Goal: Task Accomplishment & Management: Complete application form

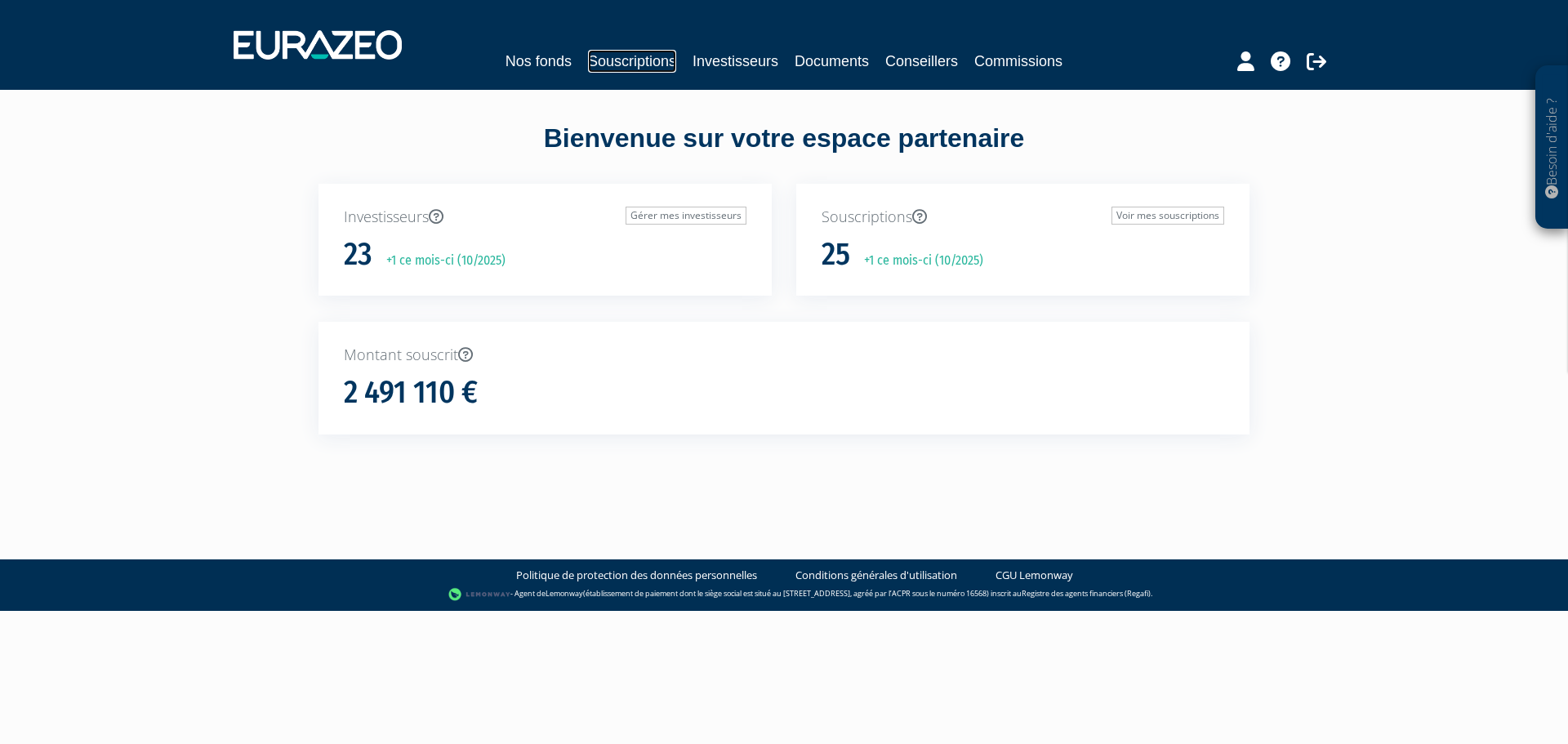
click at [629, 66] on link "Souscriptions" at bounding box center [632, 61] width 89 height 23
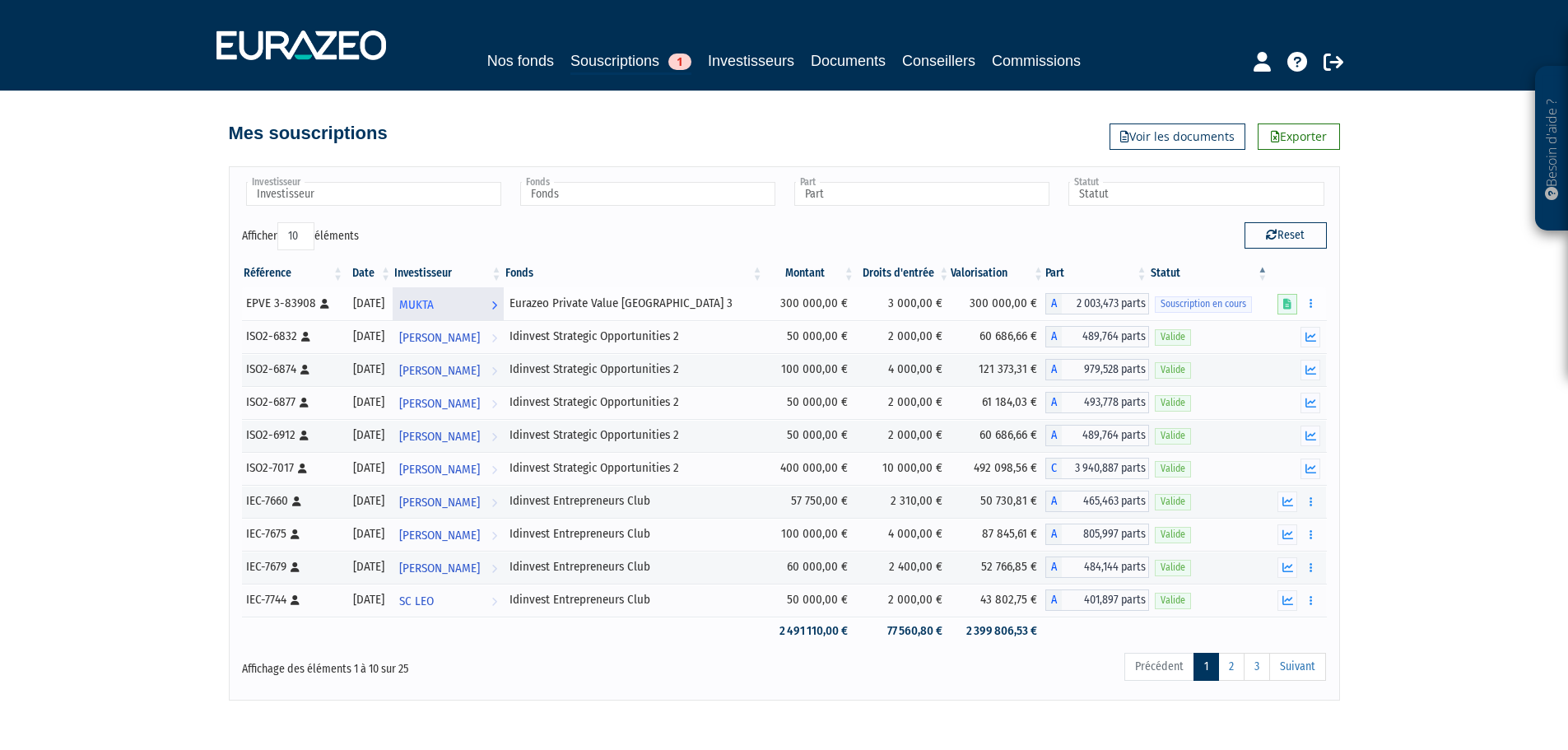
click at [503, 309] on link "MUKTA Voir l'investisseur" at bounding box center [448, 304] width 111 height 33
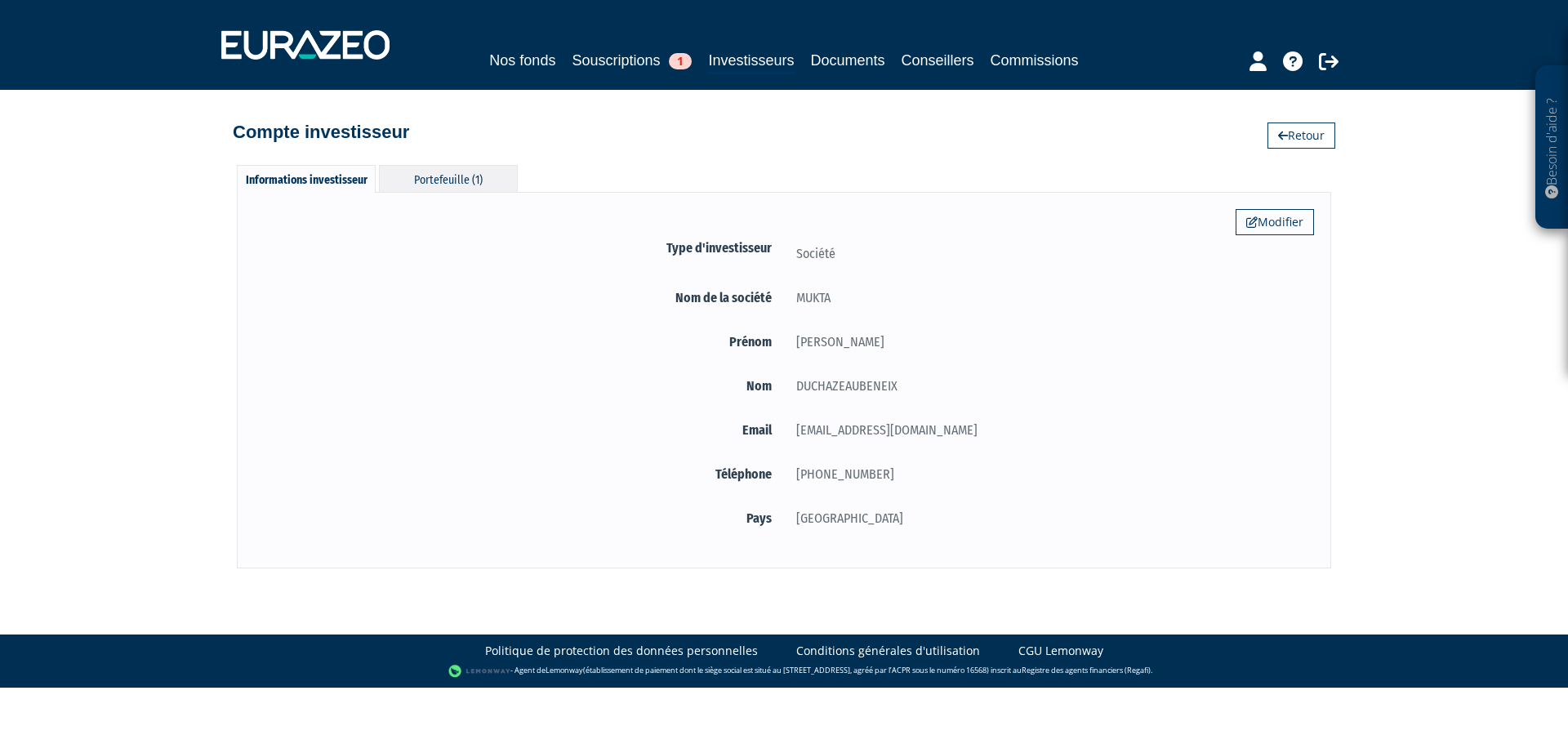
click at [498, 174] on div "Portefeuille (1)" at bounding box center [448, 179] width 139 height 27
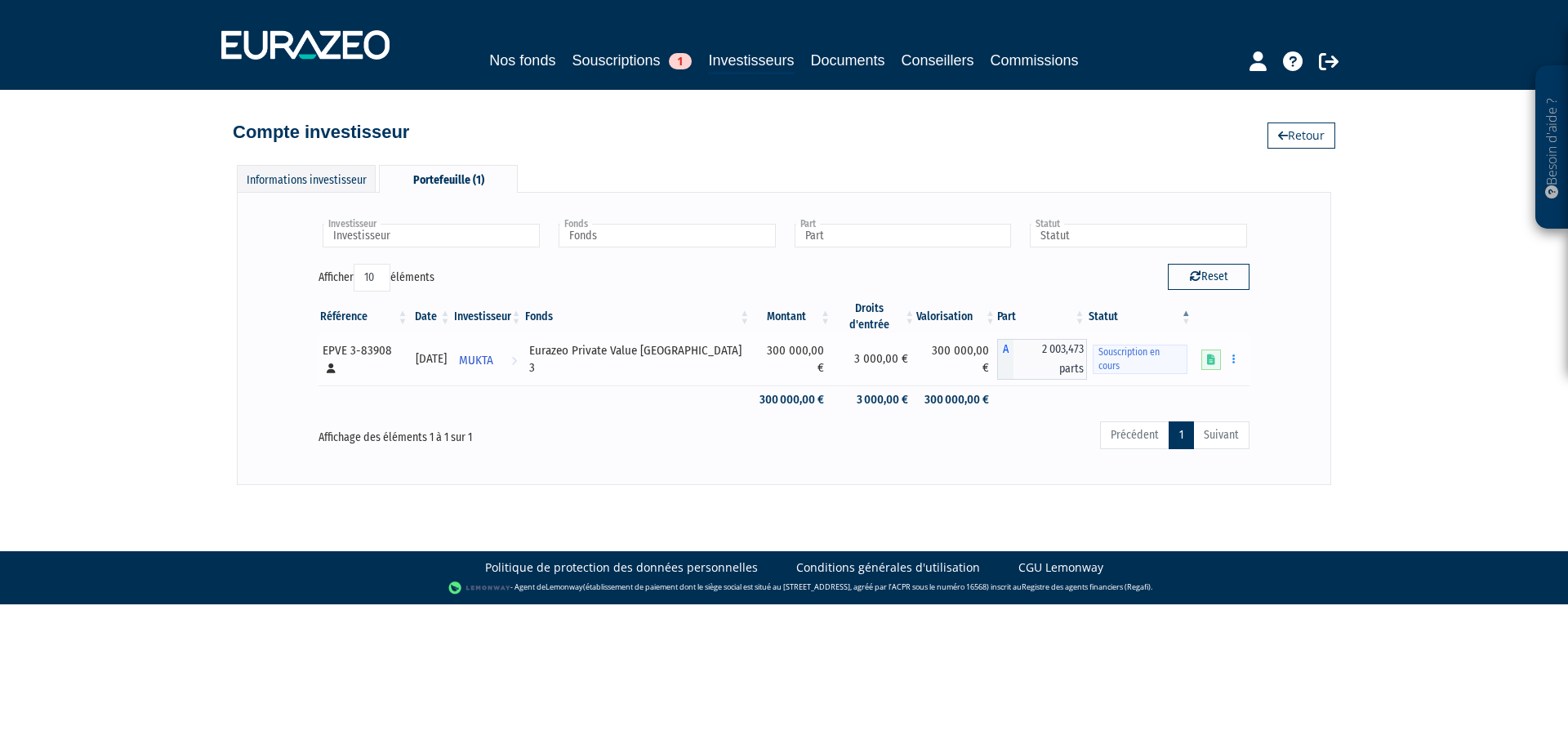
click at [1137, 344] on span "Souscription en cours" at bounding box center [1141, 359] width 95 height 29
click at [1226, 349] on button "button" at bounding box center [1234, 359] width 19 height 20
click at [1173, 405] on link "Compléter" at bounding box center [1185, 419] width 106 height 27
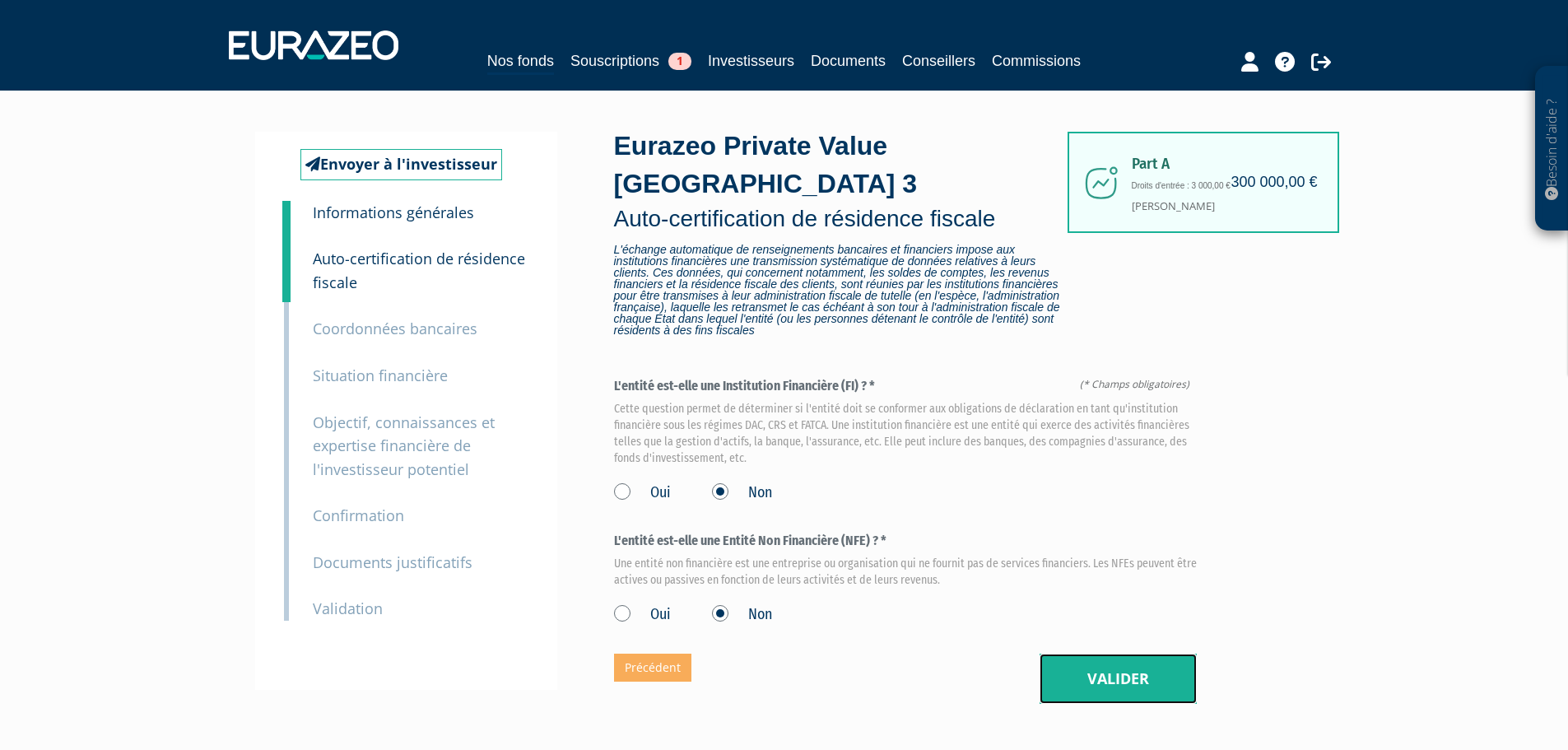
click at [1148, 653] on button "Valider" at bounding box center [1118, 678] width 157 height 51
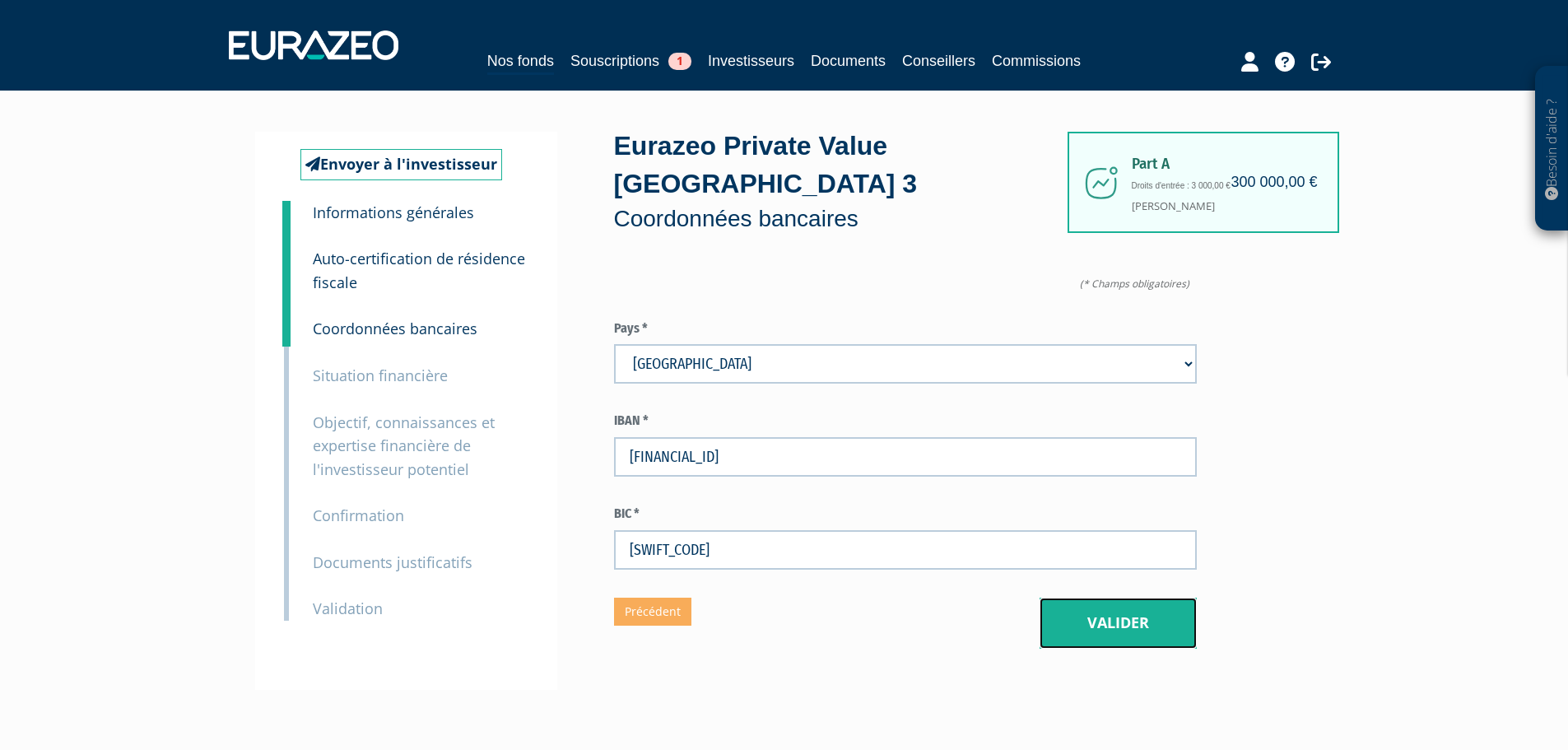
click at [1147, 597] on button "Valider" at bounding box center [1118, 622] width 157 height 51
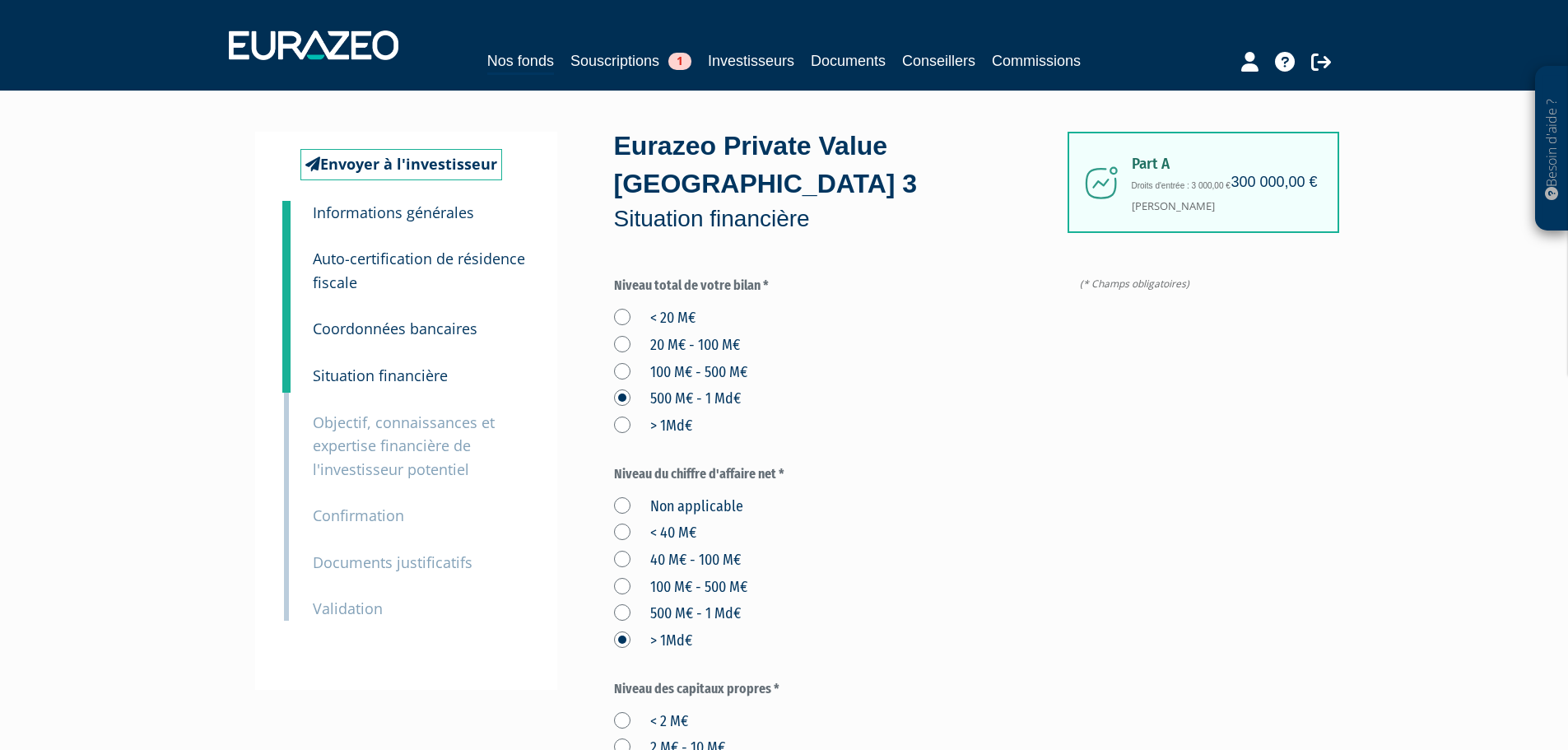
click at [677, 307] on label "< 20 M€" at bounding box center [654, 317] width 82 height 21
click at [0, 0] on M€ "< 20 M€" at bounding box center [0, 0] width 0 height 0
drag, startPoint x: 661, startPoint y: 463, endPoint x: 650, endPoint y: 517, distance: 55.1
click at [661, 496] on label "Non applicable" at bounding box center [678, 506] width 129 height 21
click at [0, 0] on applicable "Non applicable" at bounding box center [0, 0] width 0 height 0
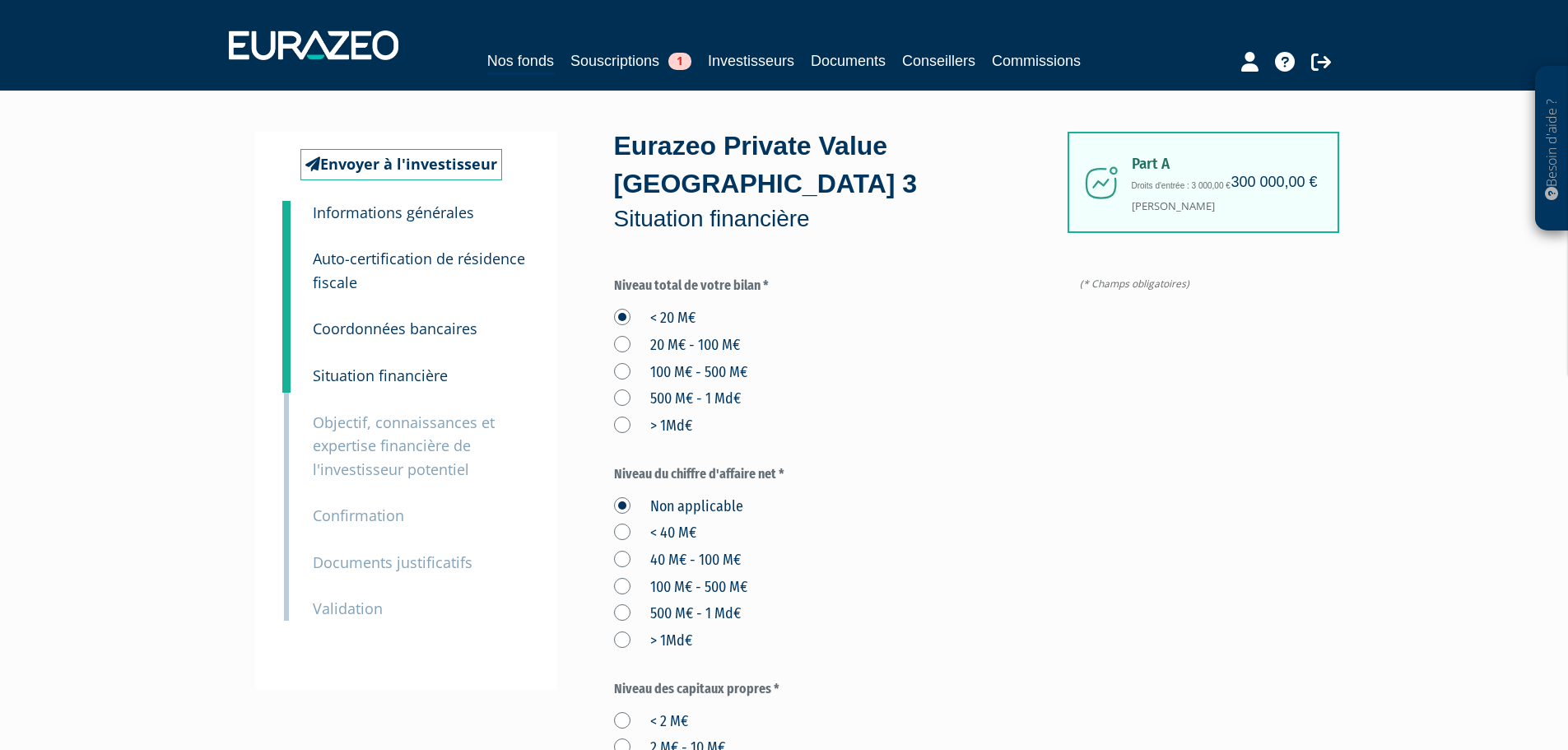
click at [664, 523] on label "< 40 M€" at bounding box center [654, 533] width 82 height 21
click at [0, 0] on M€ "< 40 M€" at bounding box center [0, 0] width 0 height 0
click at [657, 604] on label "500 M€ - 1 Md€" at bounding box center [677, 614] width 127 height 21
click at [0, 0] on Md€ "500 M€ - 1 Md€" at bounding box center [0, 0] width 0 height 0
click at [654, 630] on label "> 1Md€" at bounding box center [652, 640] width 78 height 21
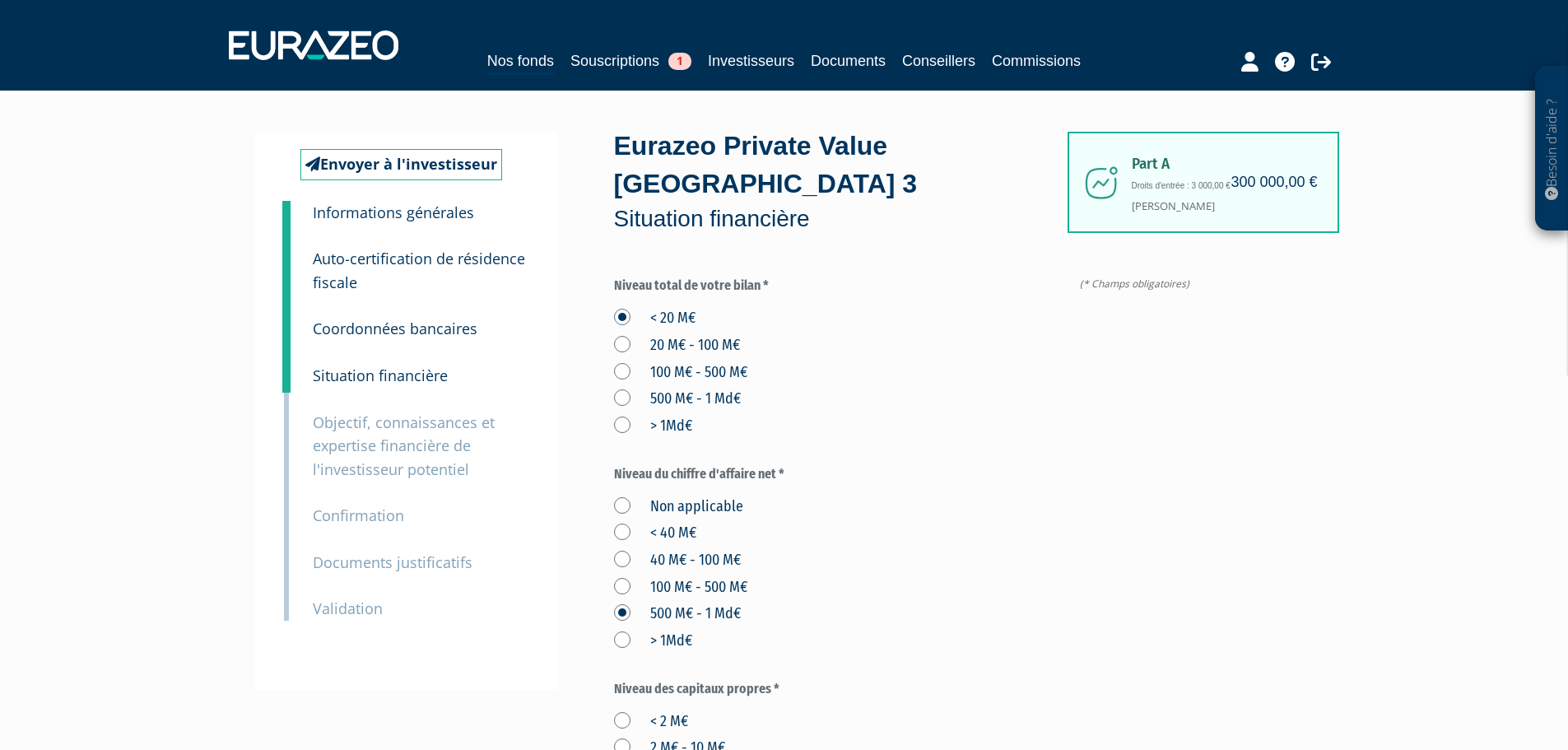
click at [0, 0] on "> 1Md€" at bounding box center [0, 0] width 0 height 0
click at [664, 523] on label "< 40 M€" at bounding box center [654, 533] width 82 height 21
click at [0, 0] on M€ "< 40 M€" at bounding box center [0, 0] width 0 height 0
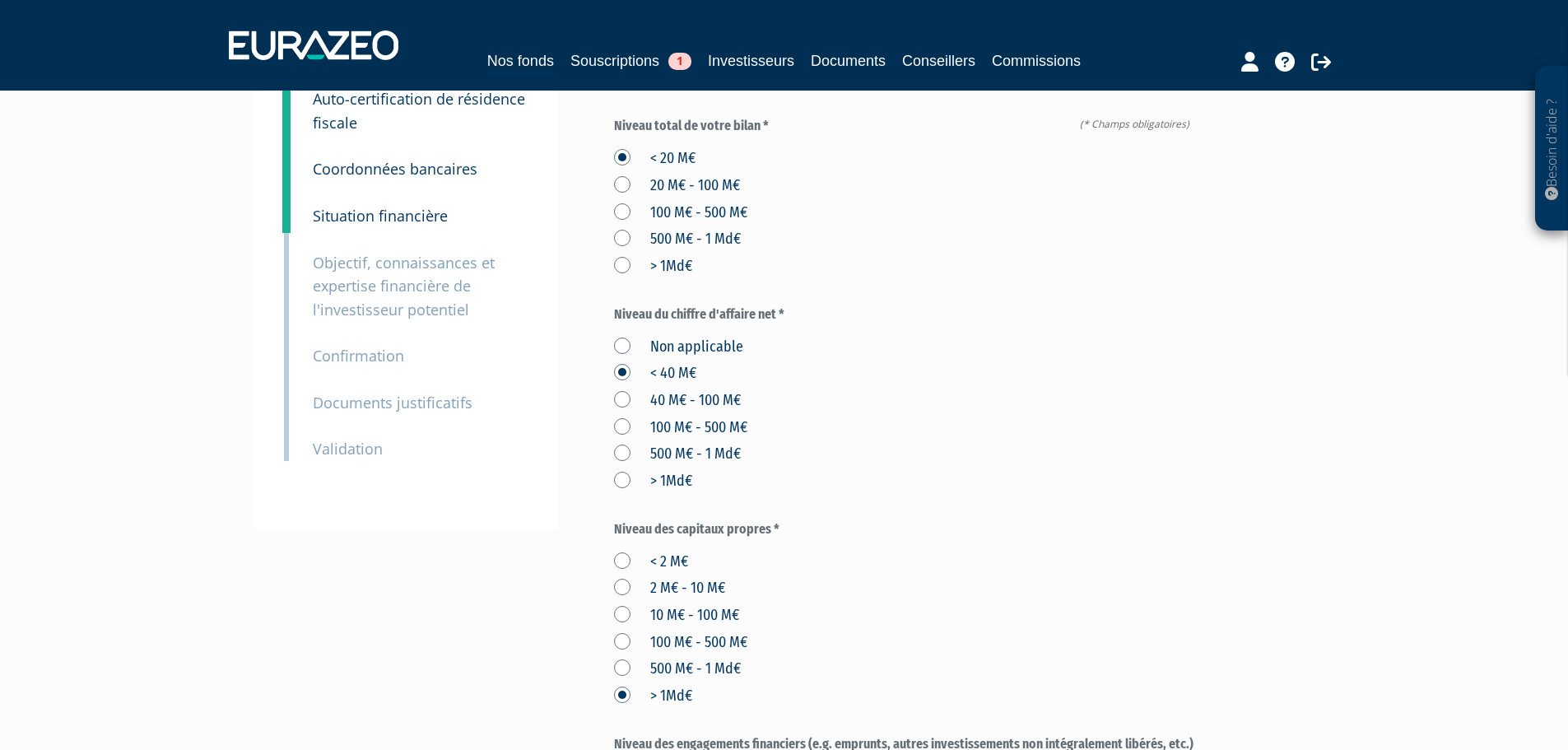
scroll to position [165, 0]
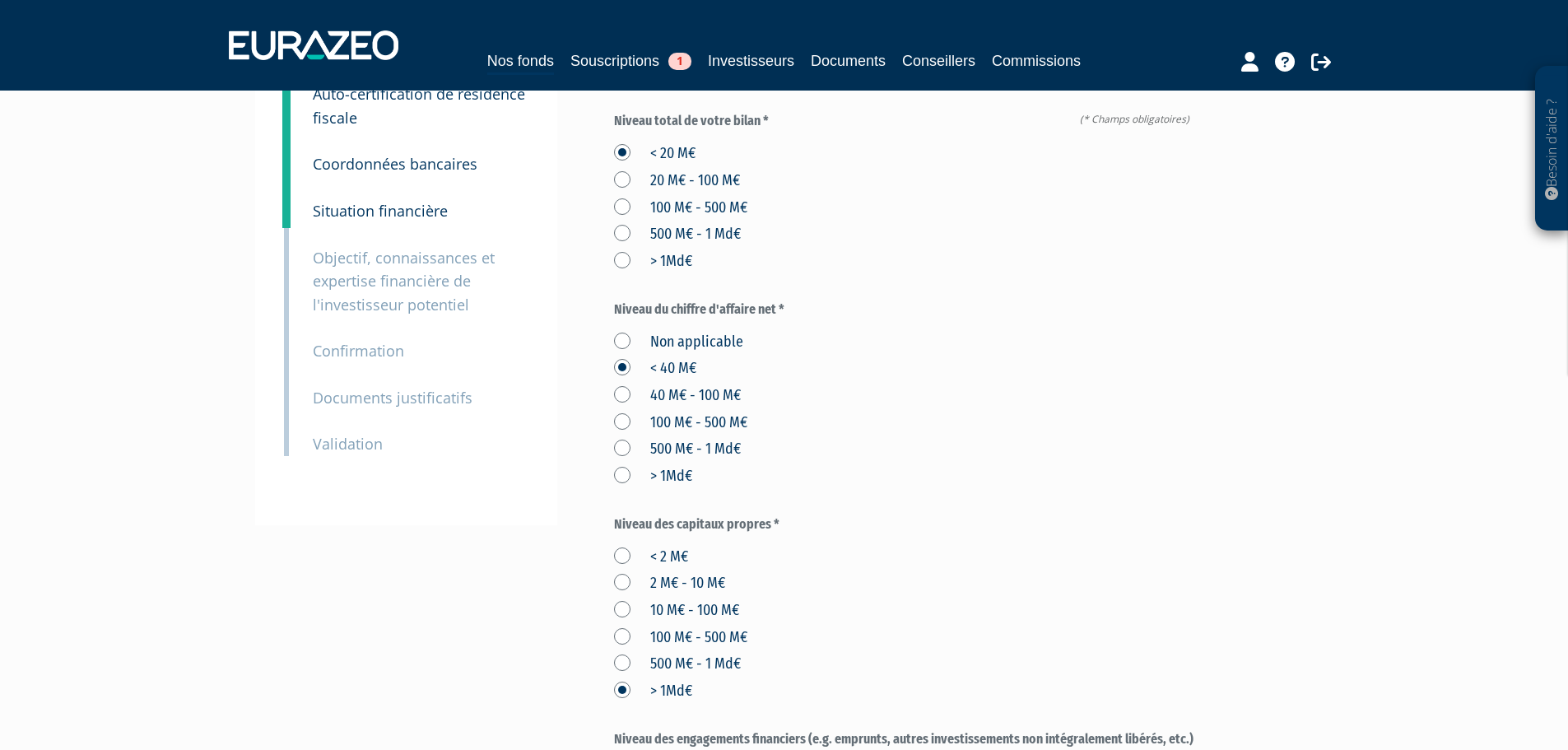
drag, startPoint x: 651, startPoint y: 517, endPoint x: 639, endPoint y: 531, distance: 18.4
click at [651, 547] on label "< 2 M€" at bounding box center [651, 557] width 74 height 21
click at [0, 0] on M€ "< 2 M€" at bounding box center [0, 0] width 0 height 0
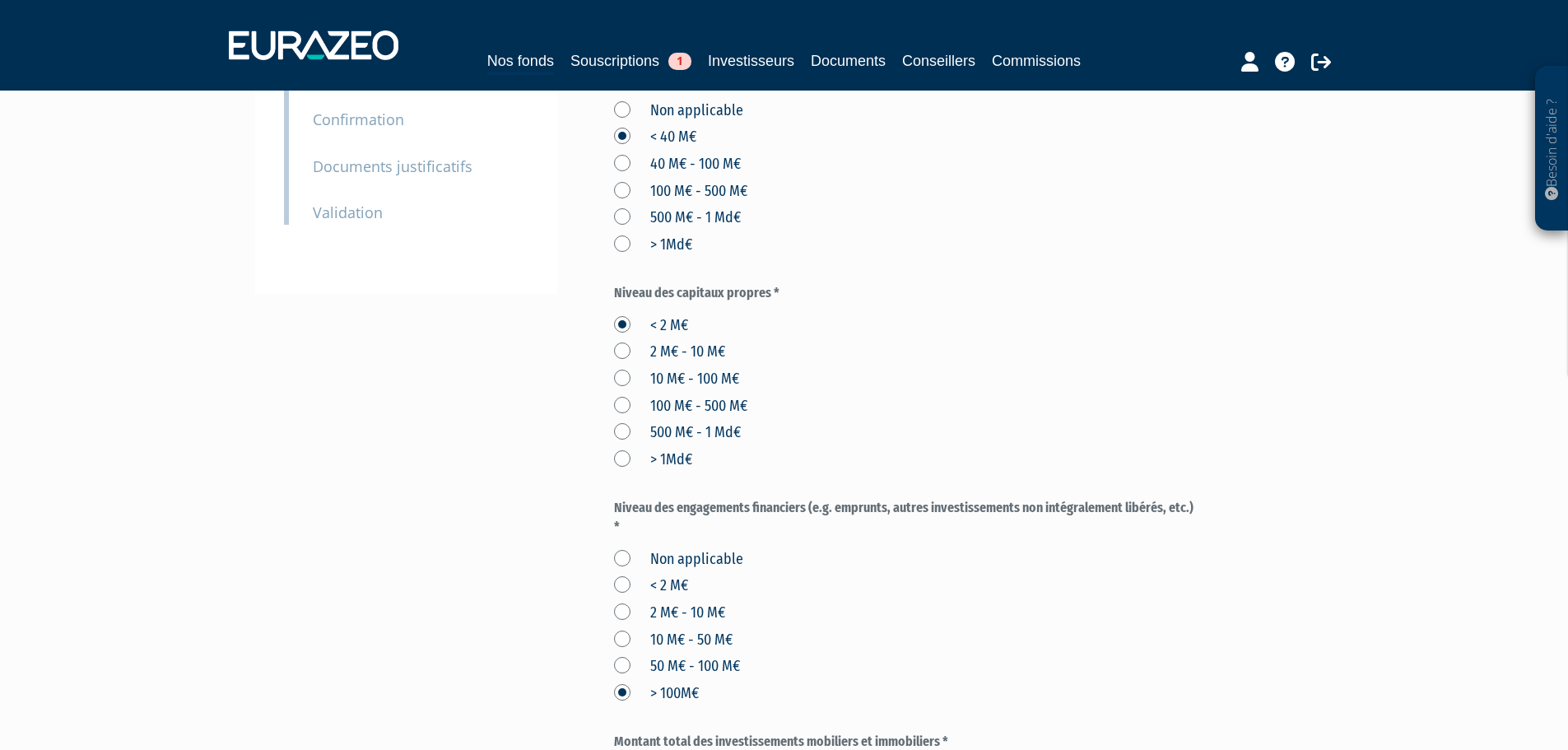
scroll to position [411, 0]
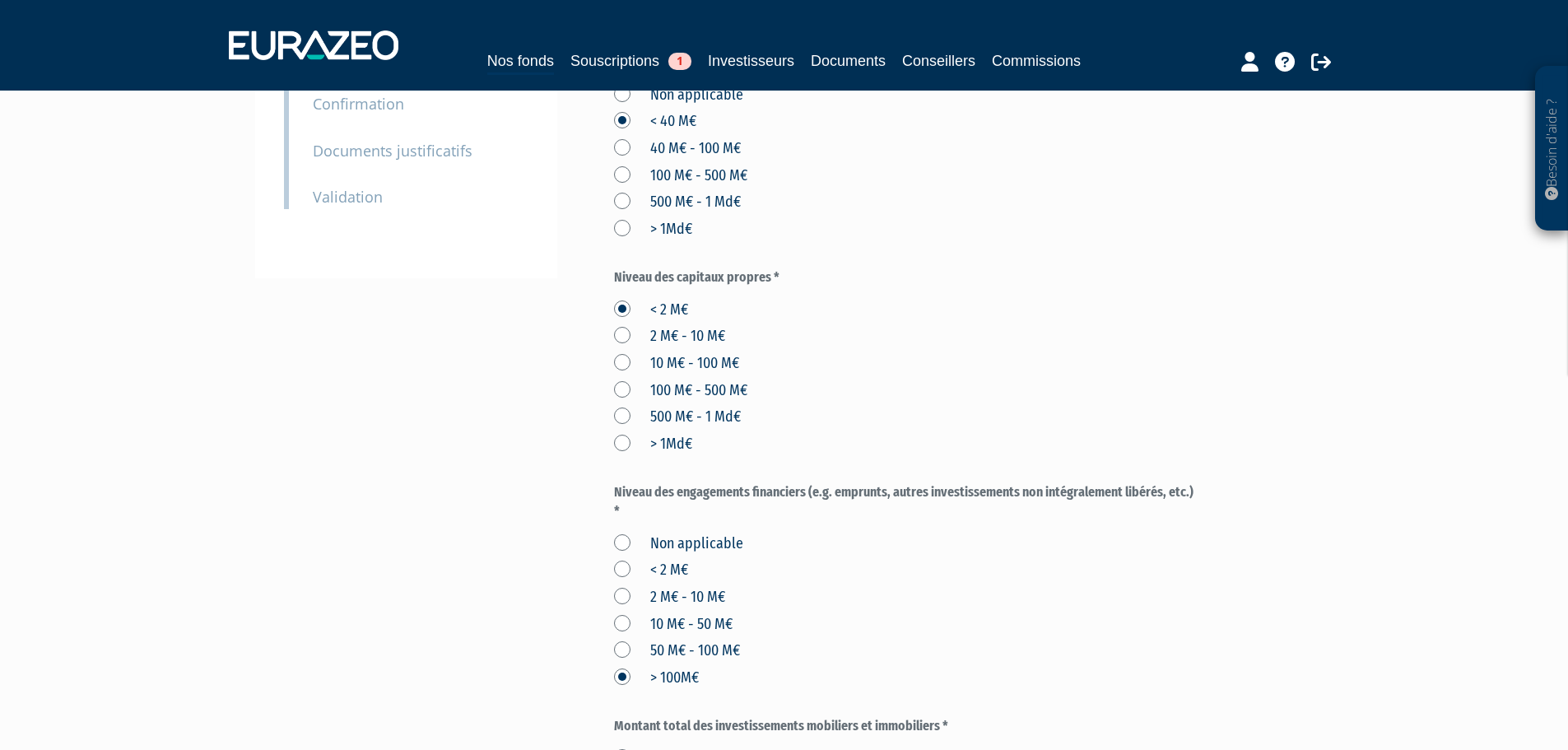
click at [685, 560] on label "< 2 M€" at bounding box center [651, 570] width 74 height 21
click at [0, 0] on M€ "< 2 M€" at bounding box center [0, 0] width 0 height 0
click at [827, 552] on div "Non applicable < 2 M€ 2 M€ - 10 M€ 10 M€ - 50 M€ 50 M€ - 100 M€ > 100M€" at bounding box center [905, 607] width 582 height 161
drag, startPoint x: 638, startPoint y: 544, endPoint x: 640, endPoint y: 526, distance: 18.1
click at [639, 534] on div "Non applicable < 2 M€ 2 M€ - 10 M€ 10 M€ - 50 M€ 50 M€ - 100 M€ > 100M€" at bounding box center [905, 607] width 582 height 161
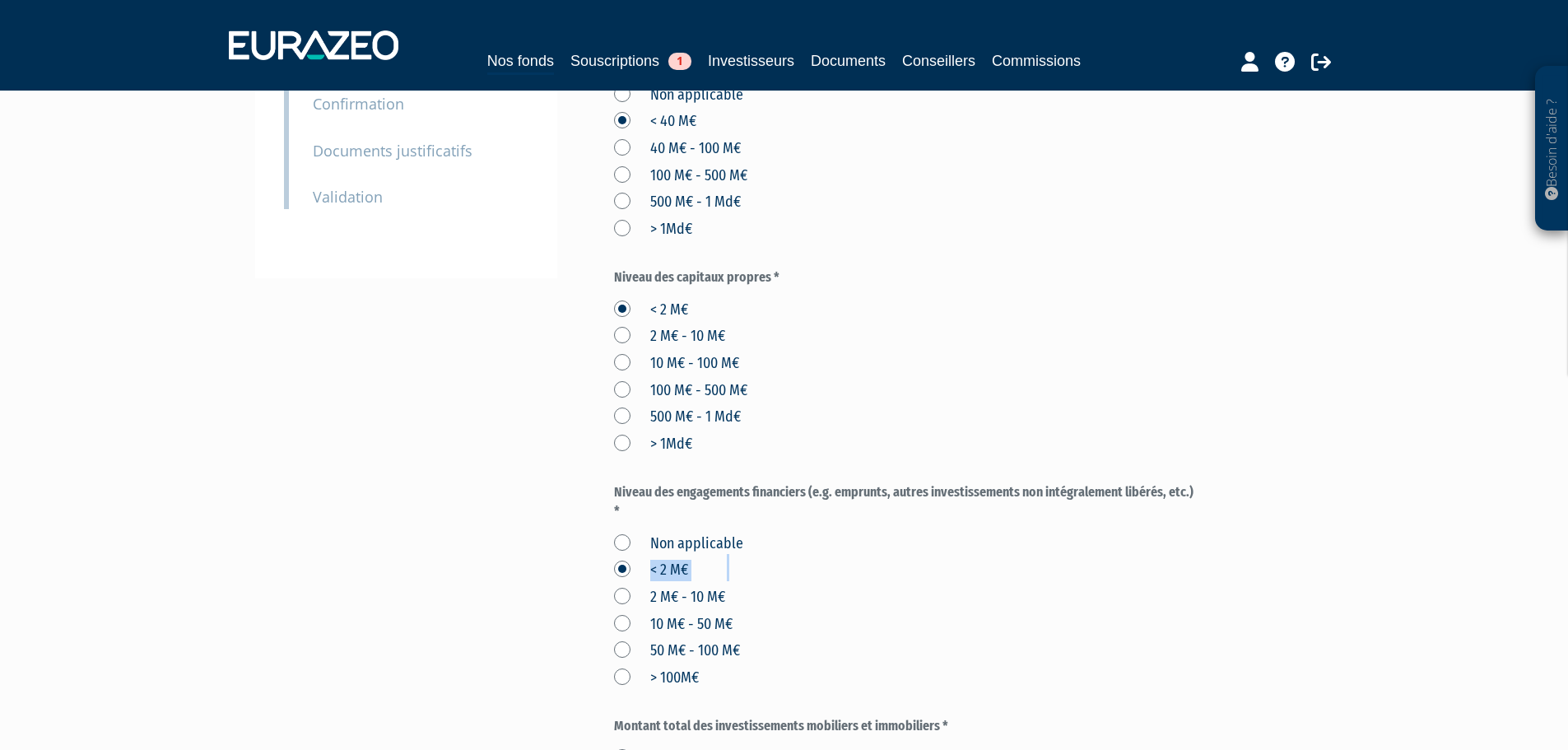
click at [645, 560] on label "< 2 M€" at bounding box center [651, 570] width 74 height 21
click at [0, 0] on M€ "< 2 M€" at bounding box center [0, 0] width 0 height 0
click at [893, 591] on div "Non applicable < 2 M€ 2 M€ - 10 M€ 10 M€ - 50 M€ 50 M€ - 100 M€ > 100M€" at bounding box center [905, 607] width 582 height 161
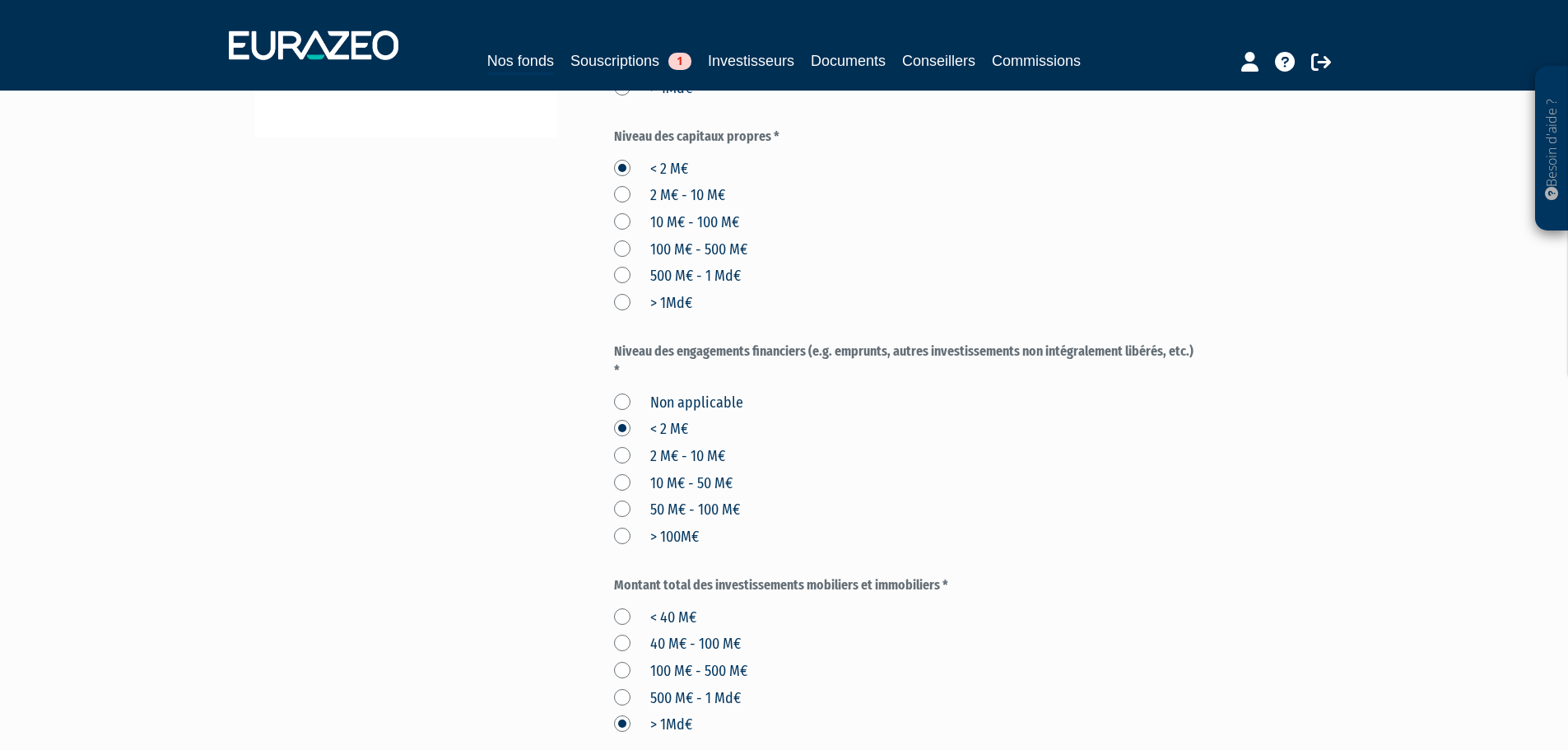
scroll to position [658, 0]
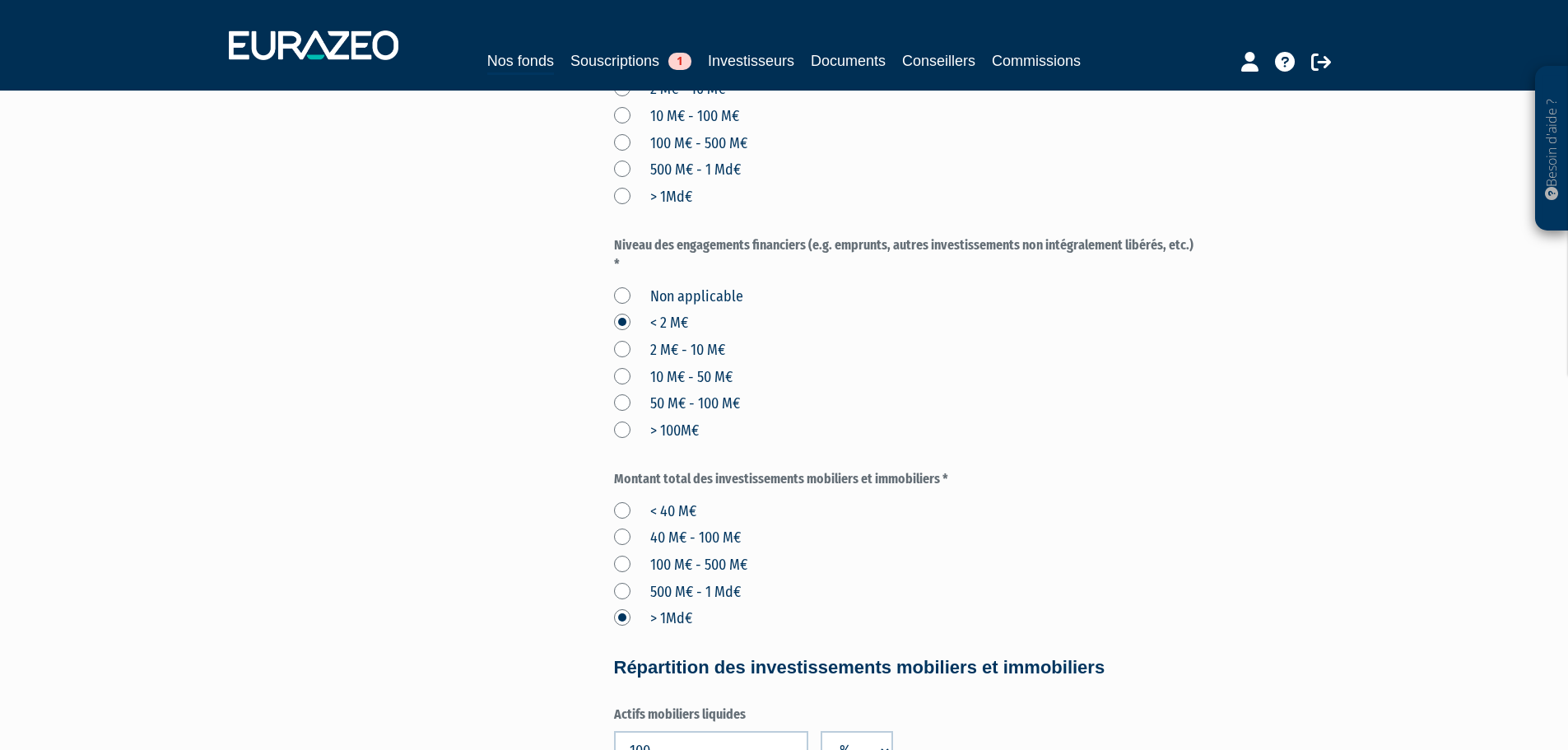
click at [667, 340] on label "2 M€ - 10 M€" at bounding box center [669, 350] width 111 height 21
click at [0, 0] on M€ "2 M€ - 10 M€" at bounding box center [0, 0] width 0 height 0
click at [545, 421] on div "Envoyer à l'investisseur 1 Informations générales 2 Auto-certification de résid…" at bounding box center [784, 313] width 1033 height 1679
drag, startPoint x: 691, startPoint y: 471, endPoint x: 646, endPoint y: 502, distance: 54.6
click at [691, 502] on label "< 40 M€" at bounding box center [654, 512] width 82 height 21
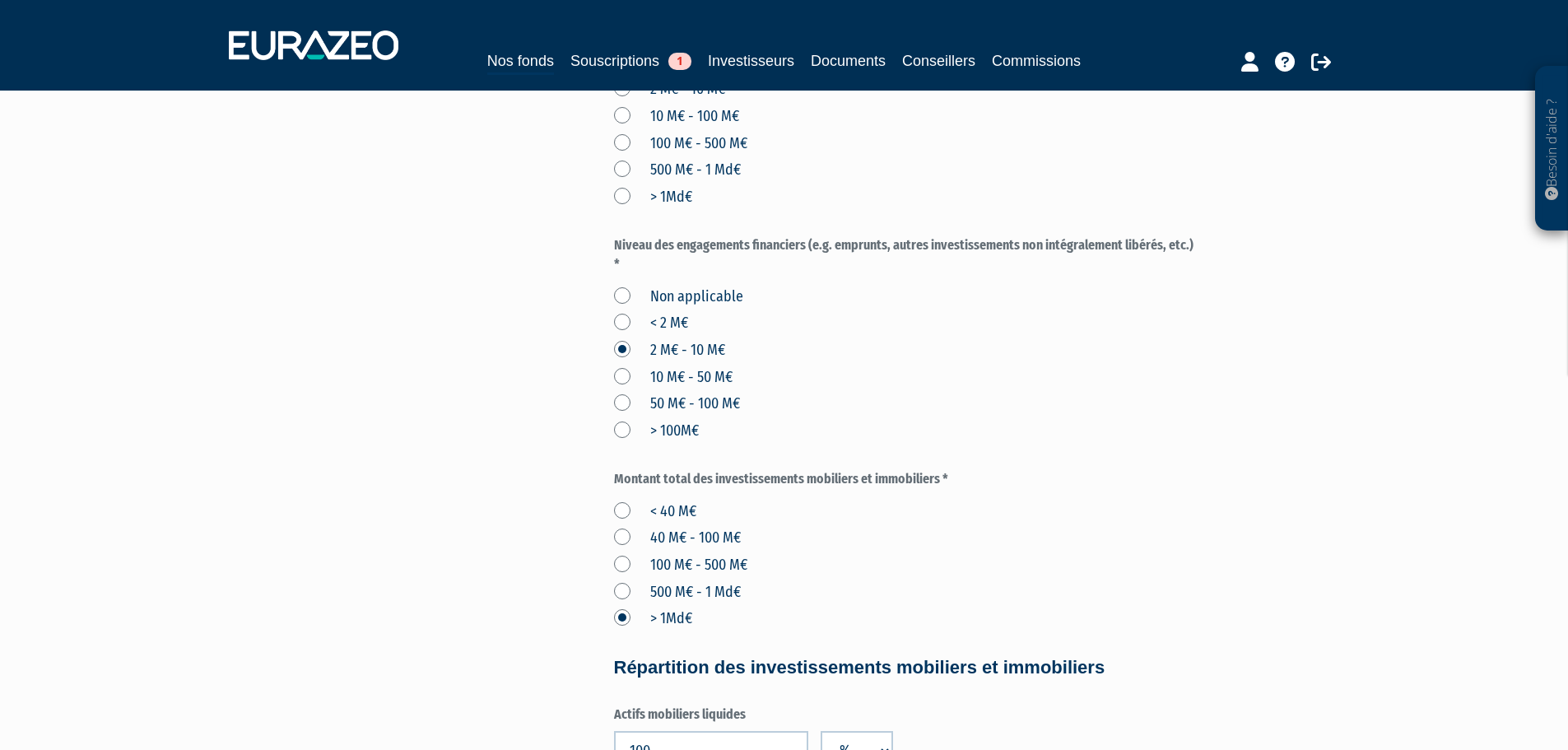
click at [0, 0] on M€ "< 40 M€" at bounding box center [0, 0] width 0 height 0
click at [1087, 470] on div "Montant total des investissements mobiliers et immobiliers * < 40 M€ 40 M€ - 10…" at bounding box center [905, 549] width 582 height 159
click at [665, 502] on label "< 40 M€" at bounding box center [654, 512] width 82 height 21
click at [0, 0] on M€ "< 40 M€" at bounding box center [0, 0] width 0 height 0
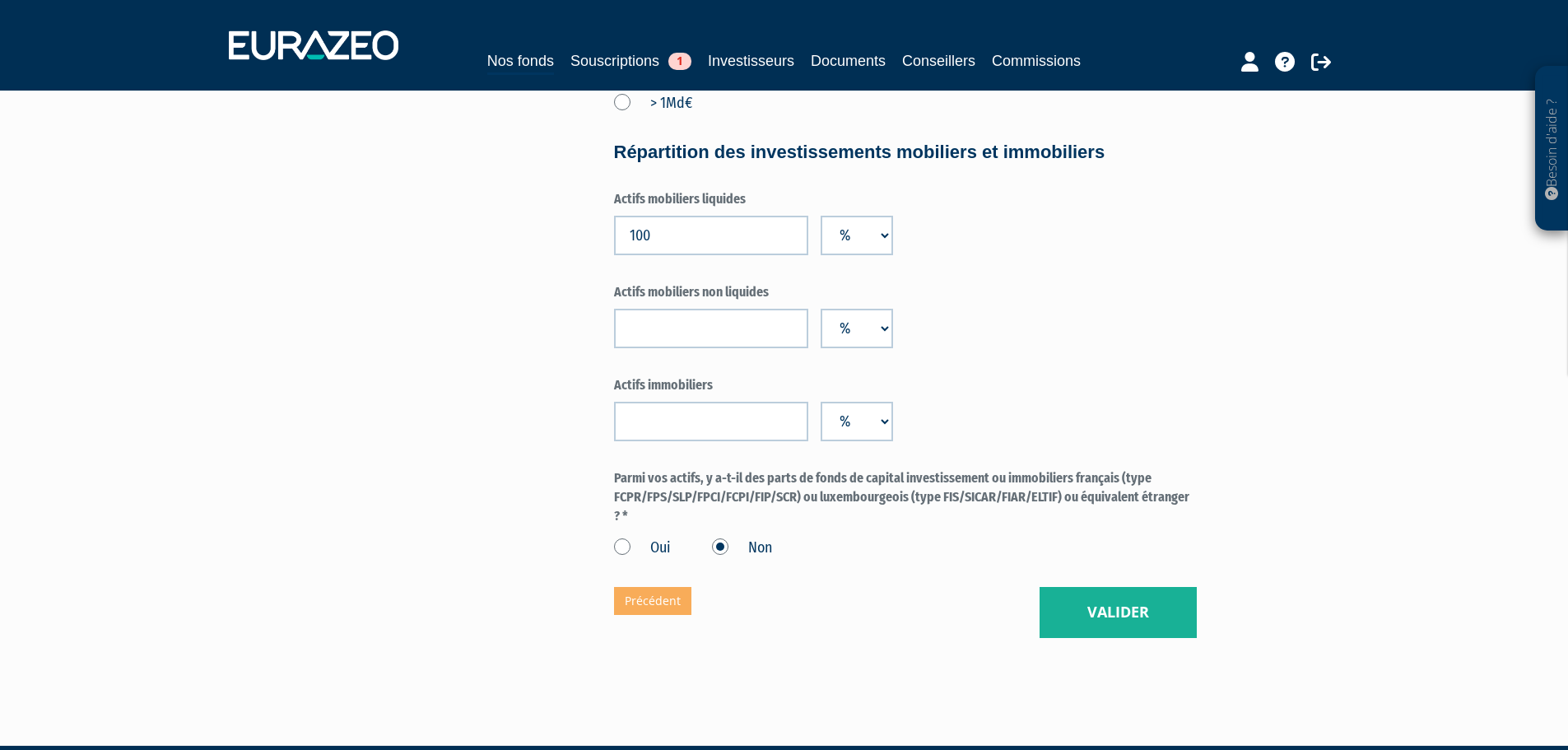
scroll to position [1183, 0]
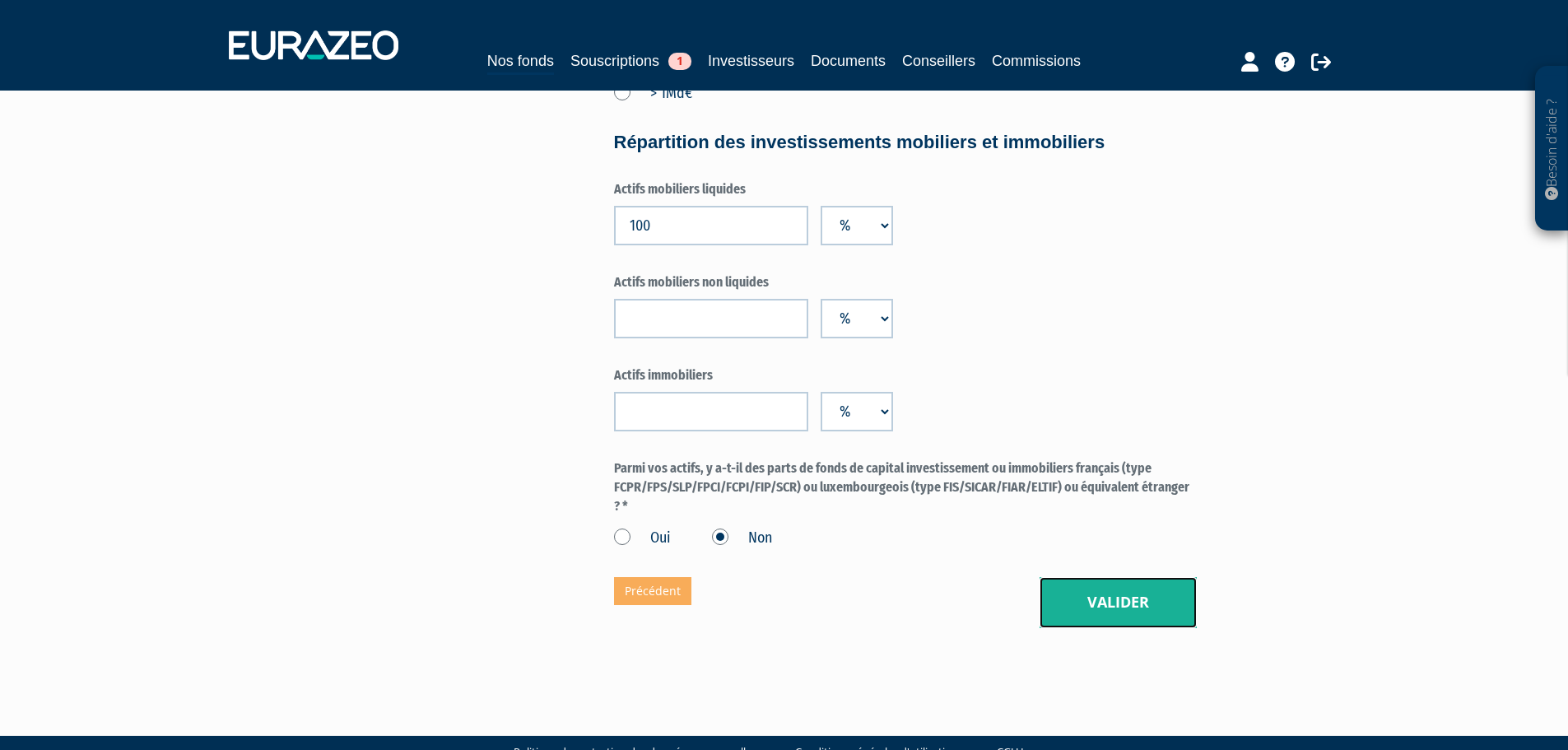
click at [1113, 579] on button "Valider" at bounding box center [1118, 602] width 157 height 51
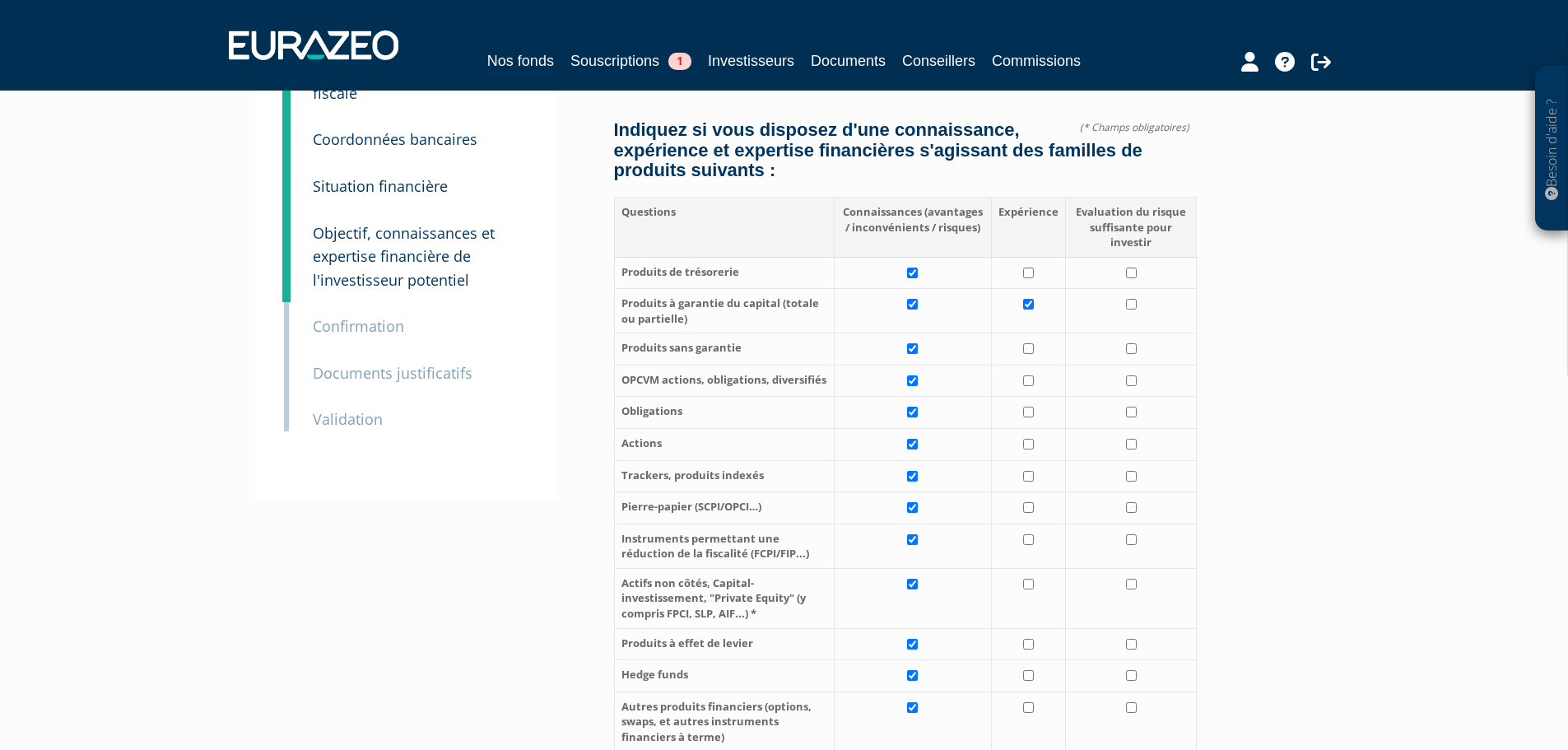
scroll to position [165, 0]
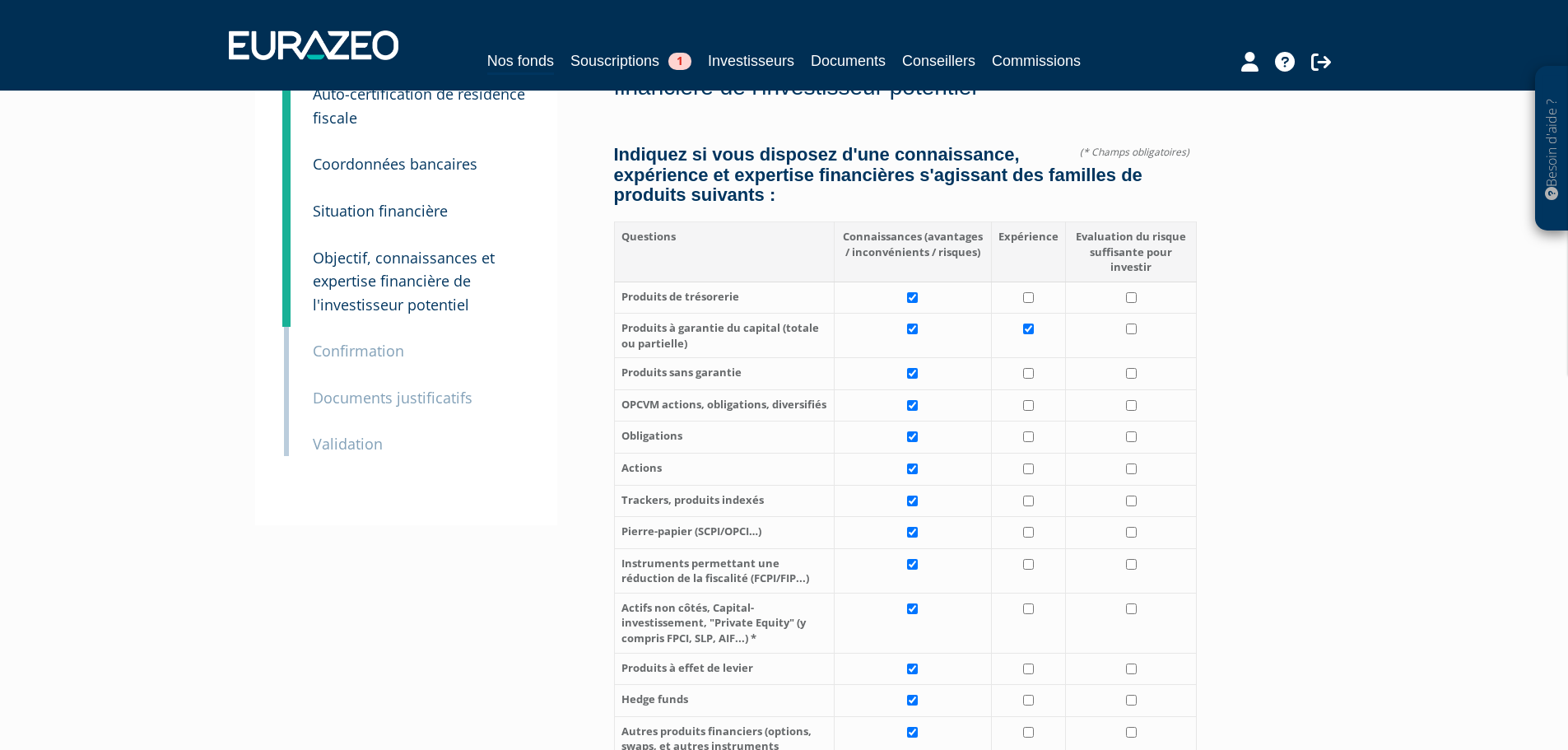
drag, startPoint x: 927, startPoint y: 291, endPoint x: 917, endPoint y: 307, distance: 18.9
click at [927, 314] on td at bounding box center [912, 336] width 157 height 44
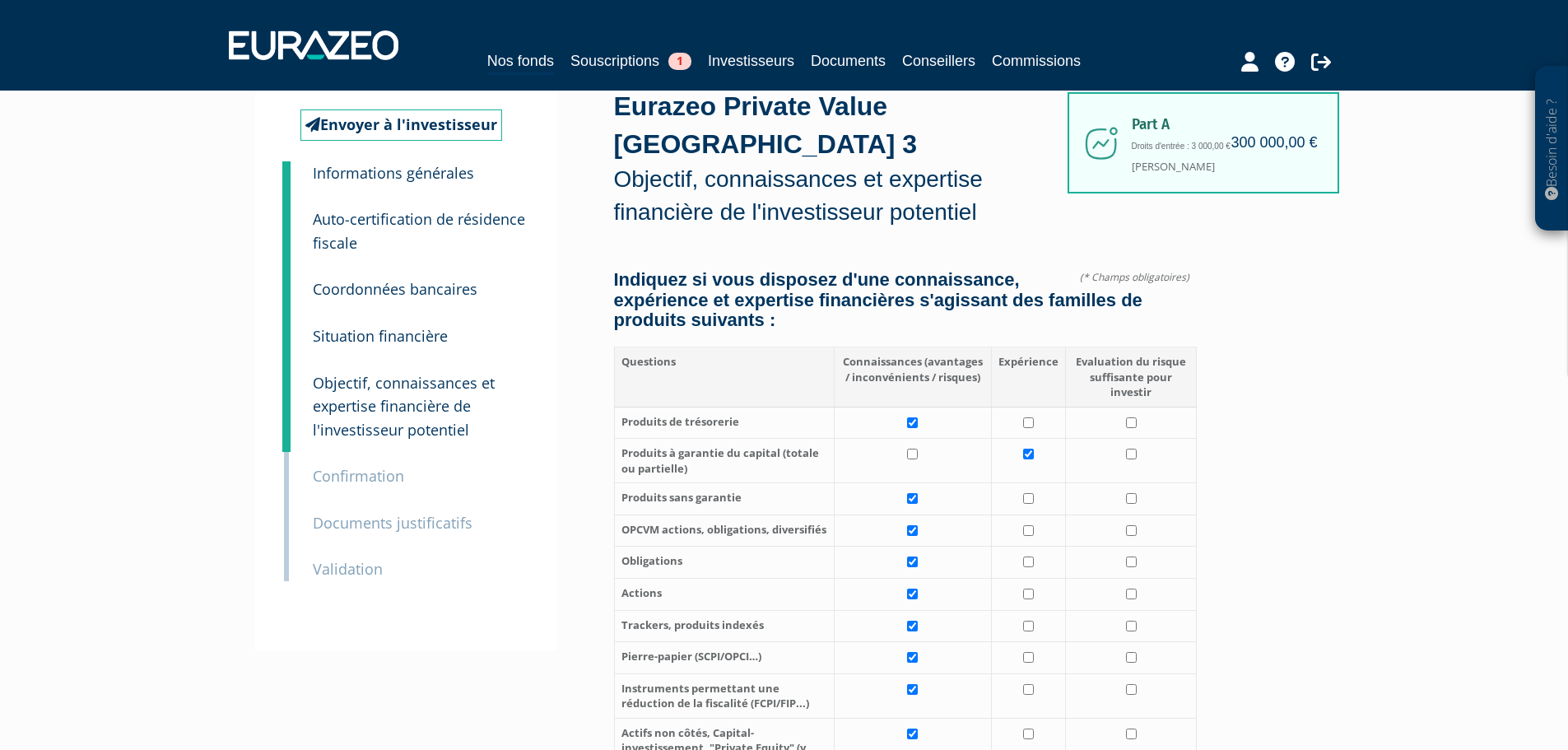
scroll to position [0, 0]
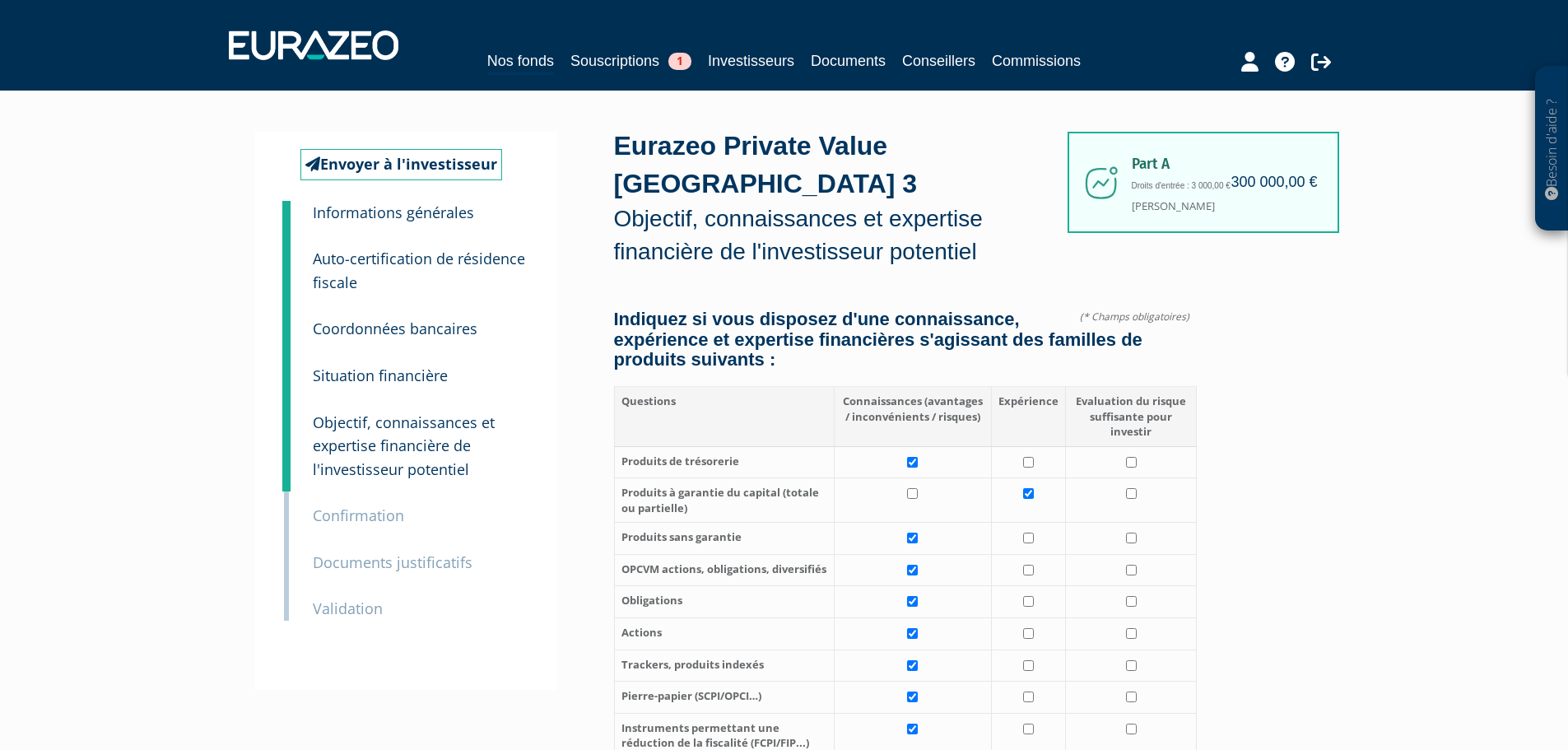
click at [900, 479] on td at bounding box center [912, 501] width 157 height 44
checkbox input "true"
click at [1027, 488] on input "checkbox" at bounding box center [1029, 493] width 11 height 11
checkbox input "false"
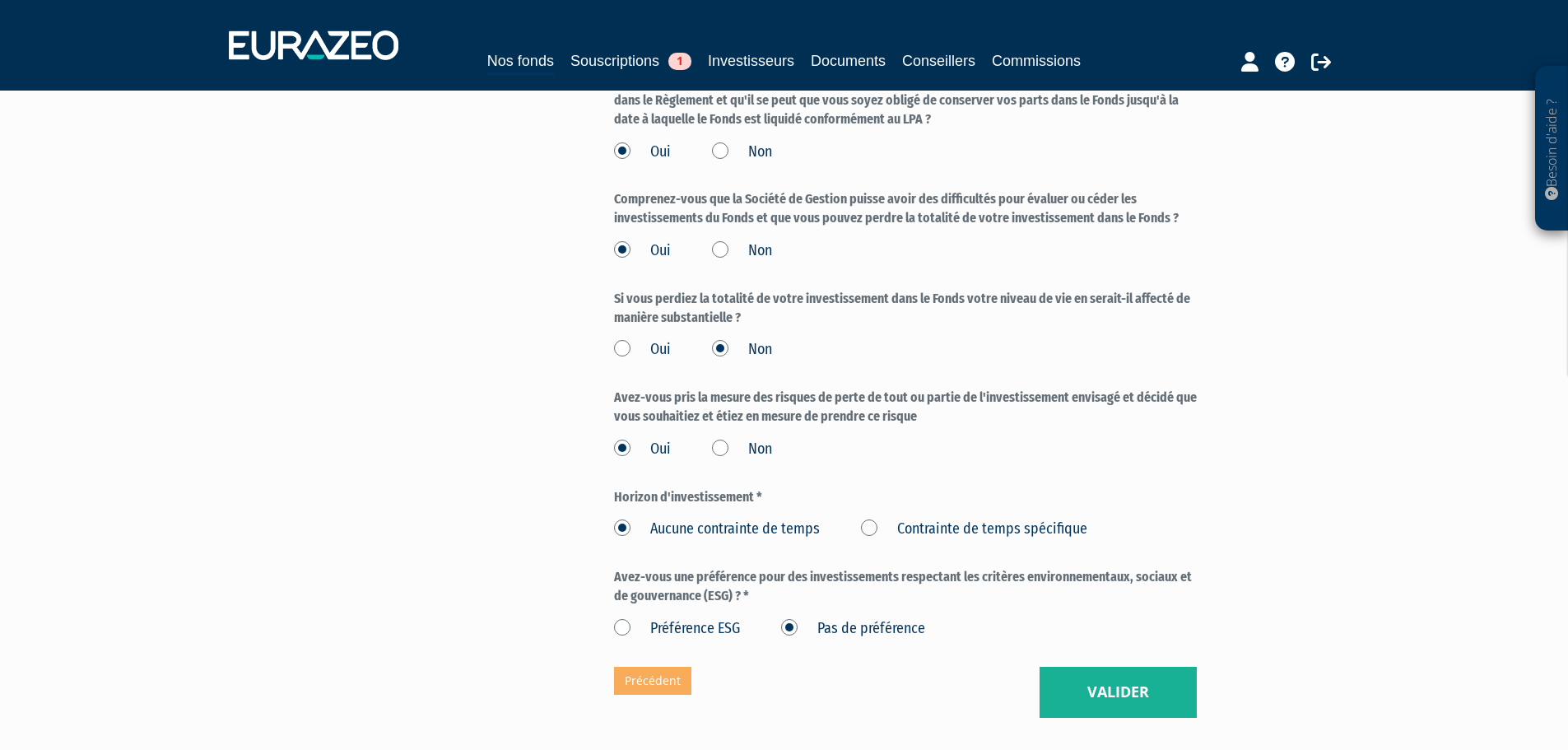
scroll to position [2634, 0]
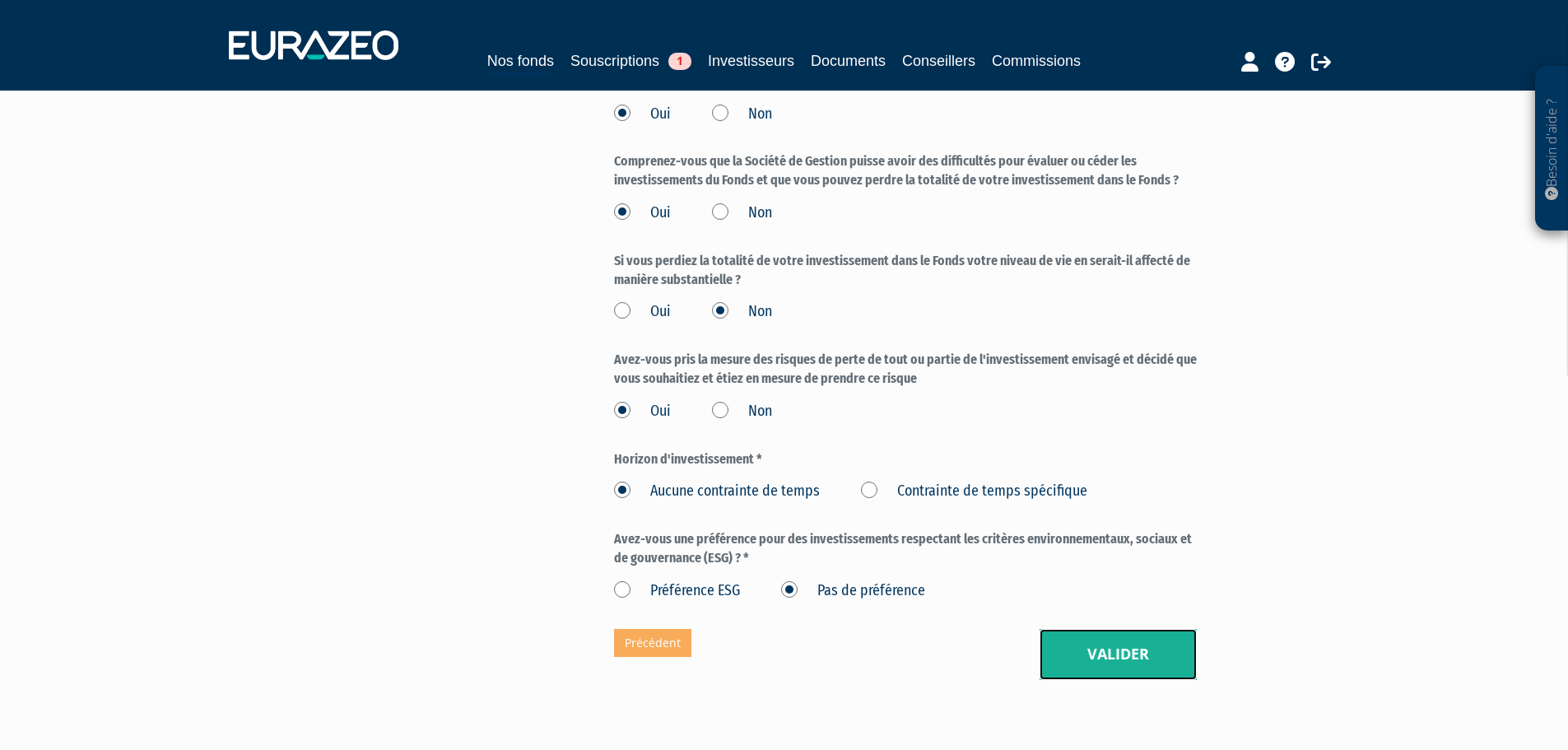
click at [1087, 629] on button "Valider" at bounding box center [1118, 653] width 157 height 51
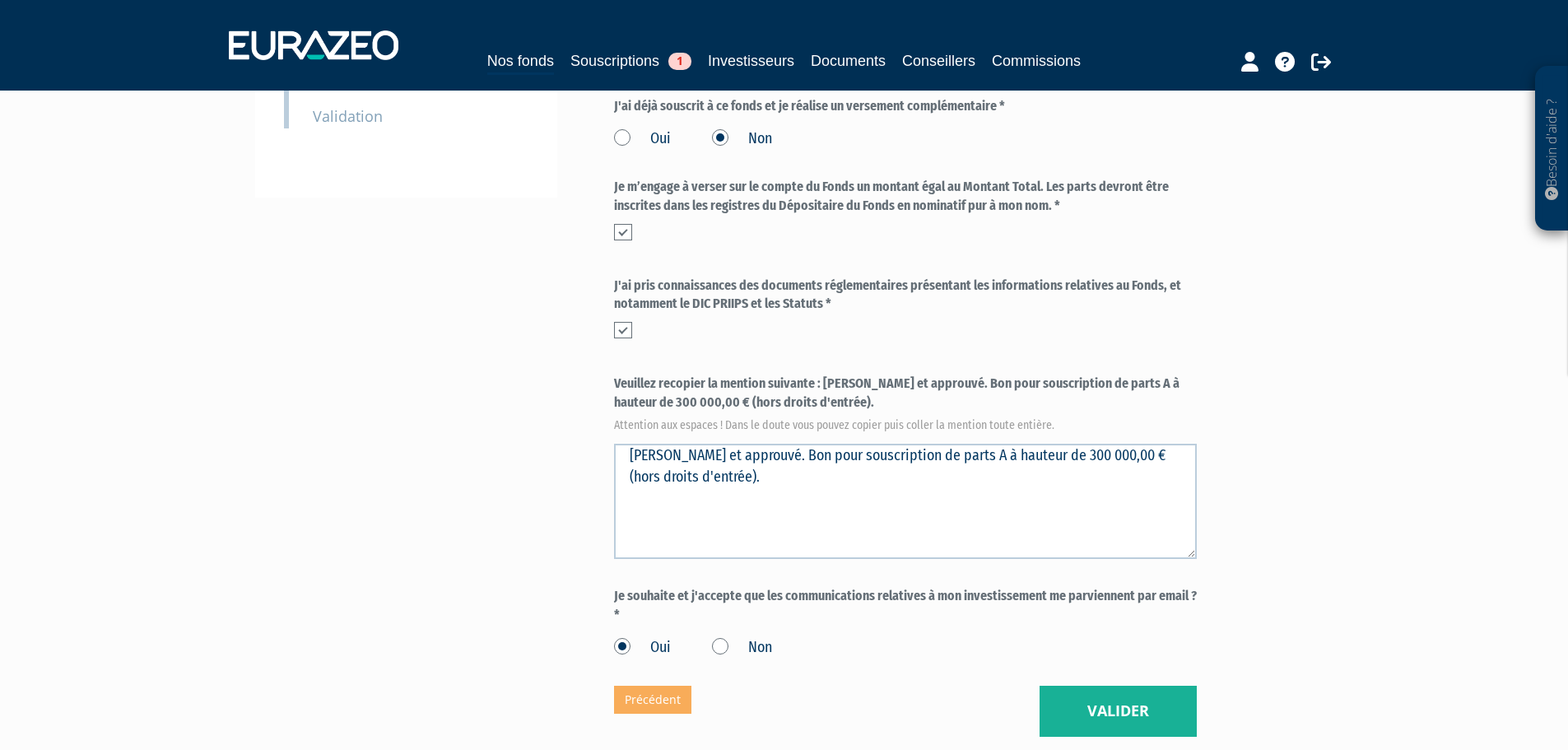
scroll to position [494, 0]
click at [1097, 685] on button "Valider" at bounding box center [1118, 709] width 157 height 51
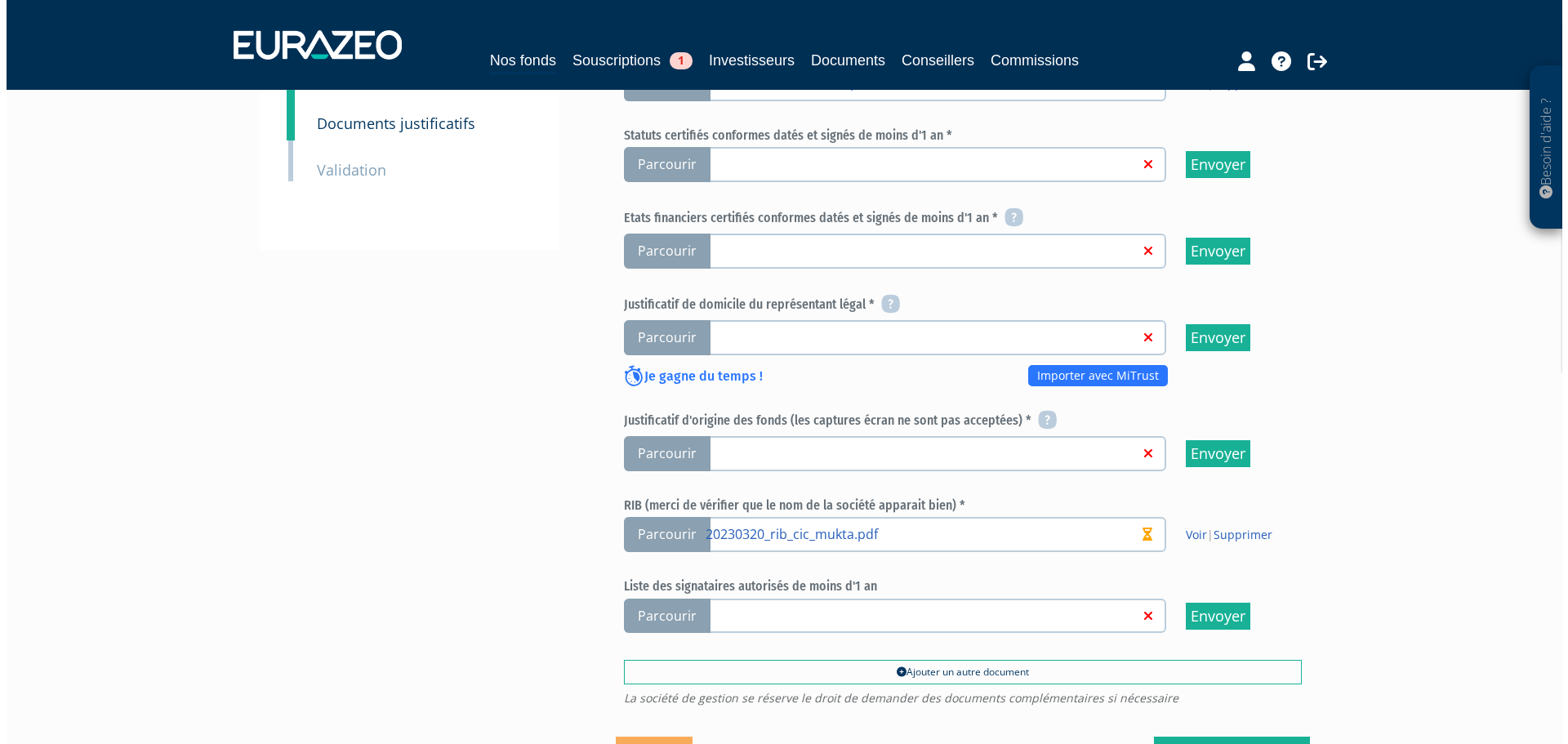
scroll to position [640, 0]
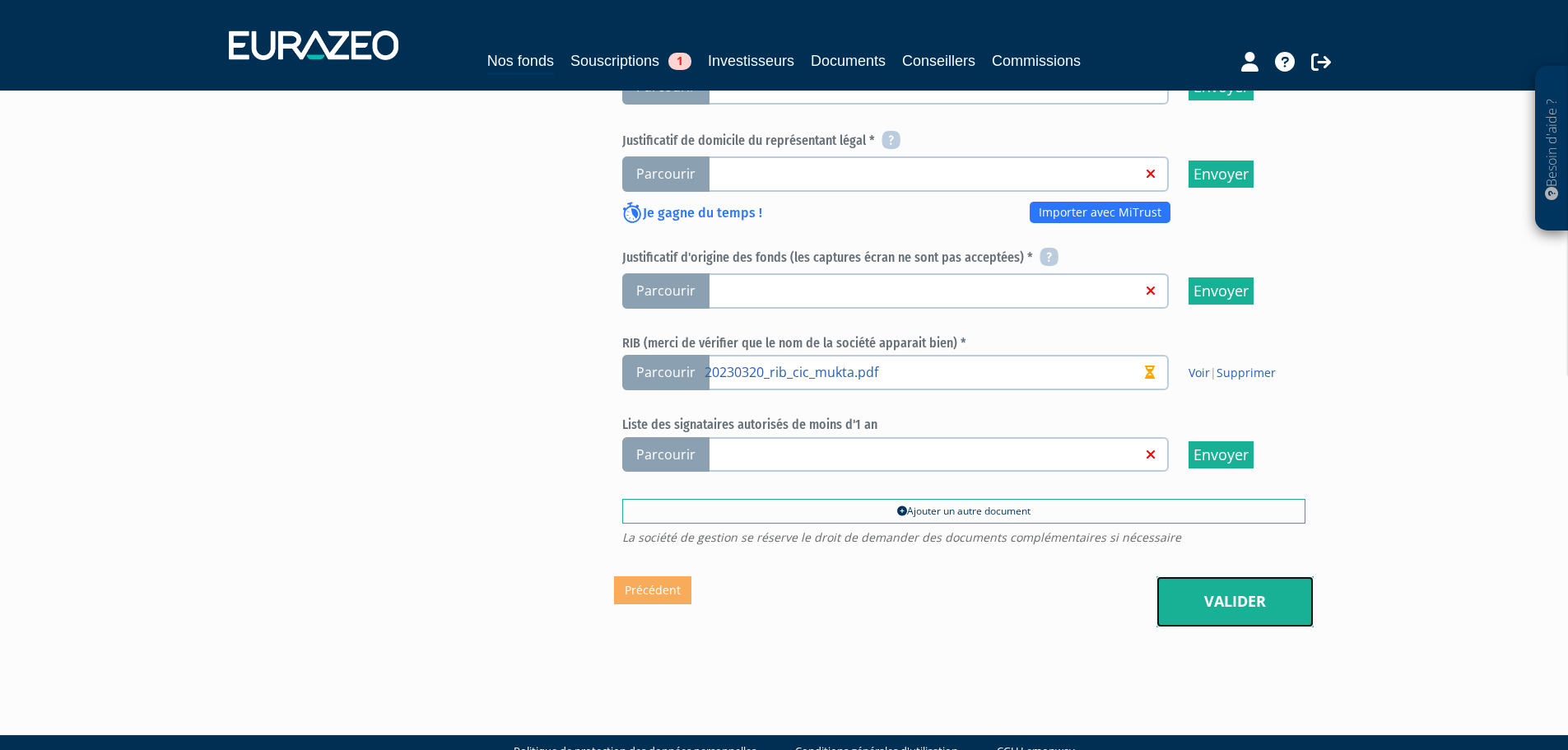
click at [1200, 576] on link "Valider" at bounding box center [1234, 601] width 157 height 51
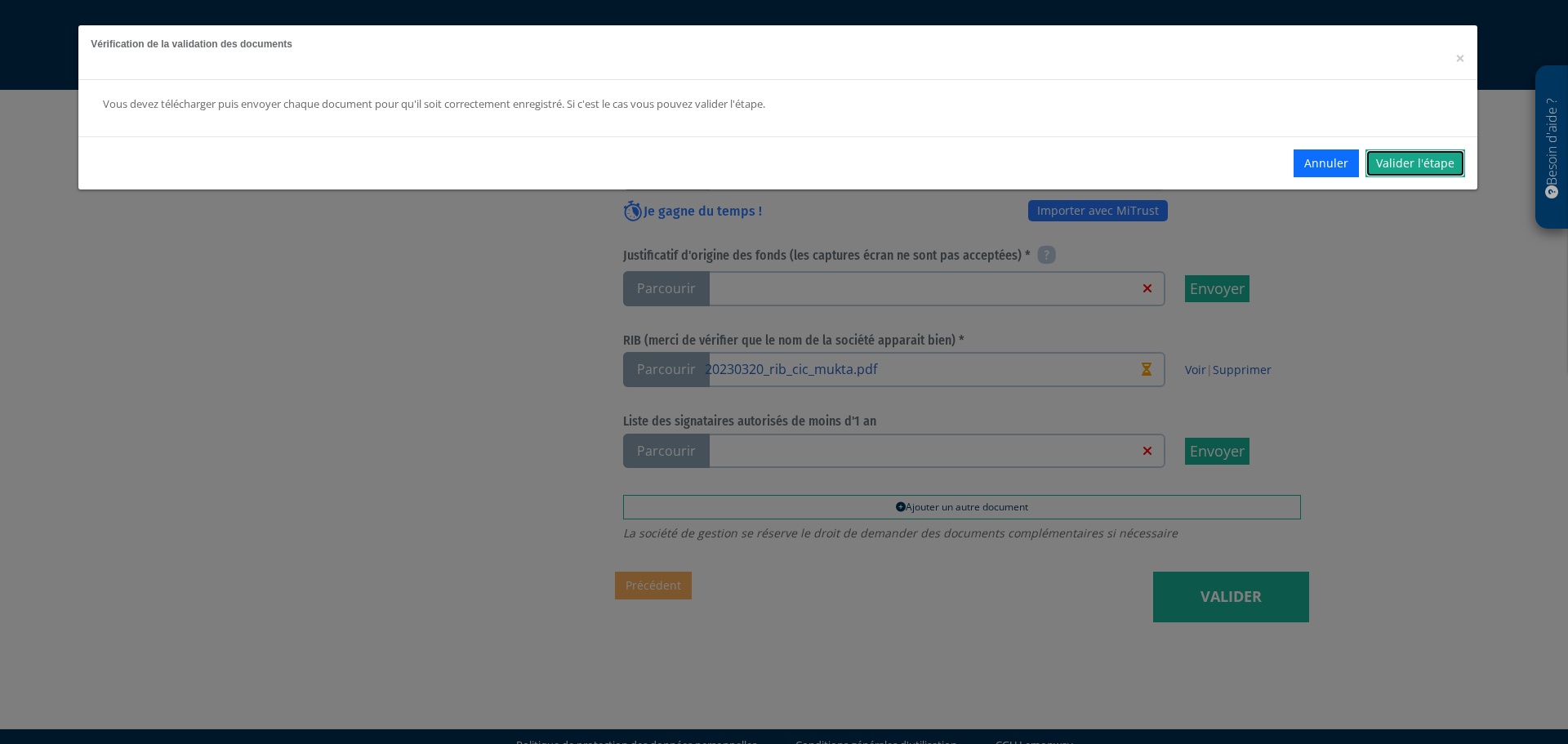
click at [1418, 161] on link "Valider l'étape" at bounding box center [1415, 163] width 100 height 27
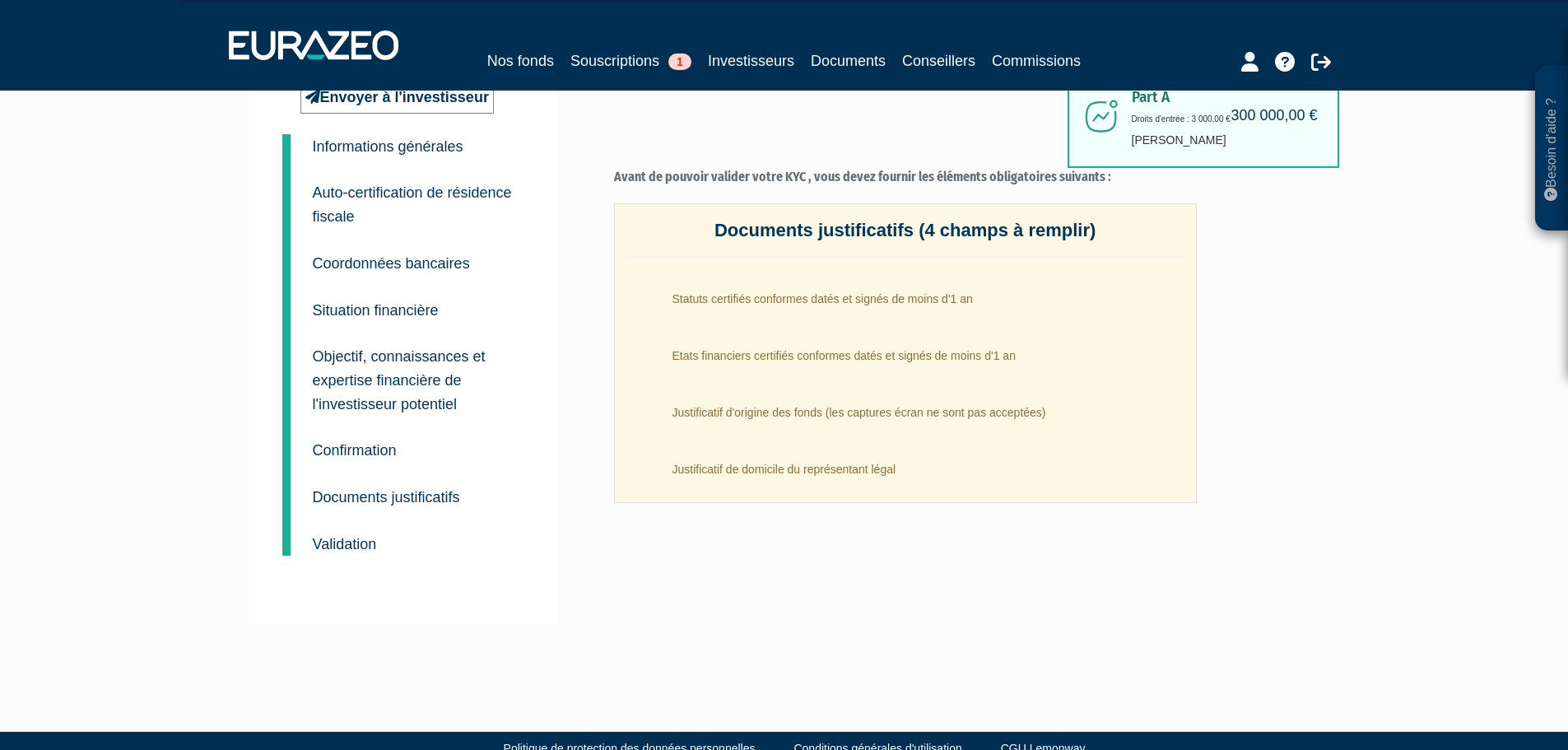
scroll to position [102, 0]
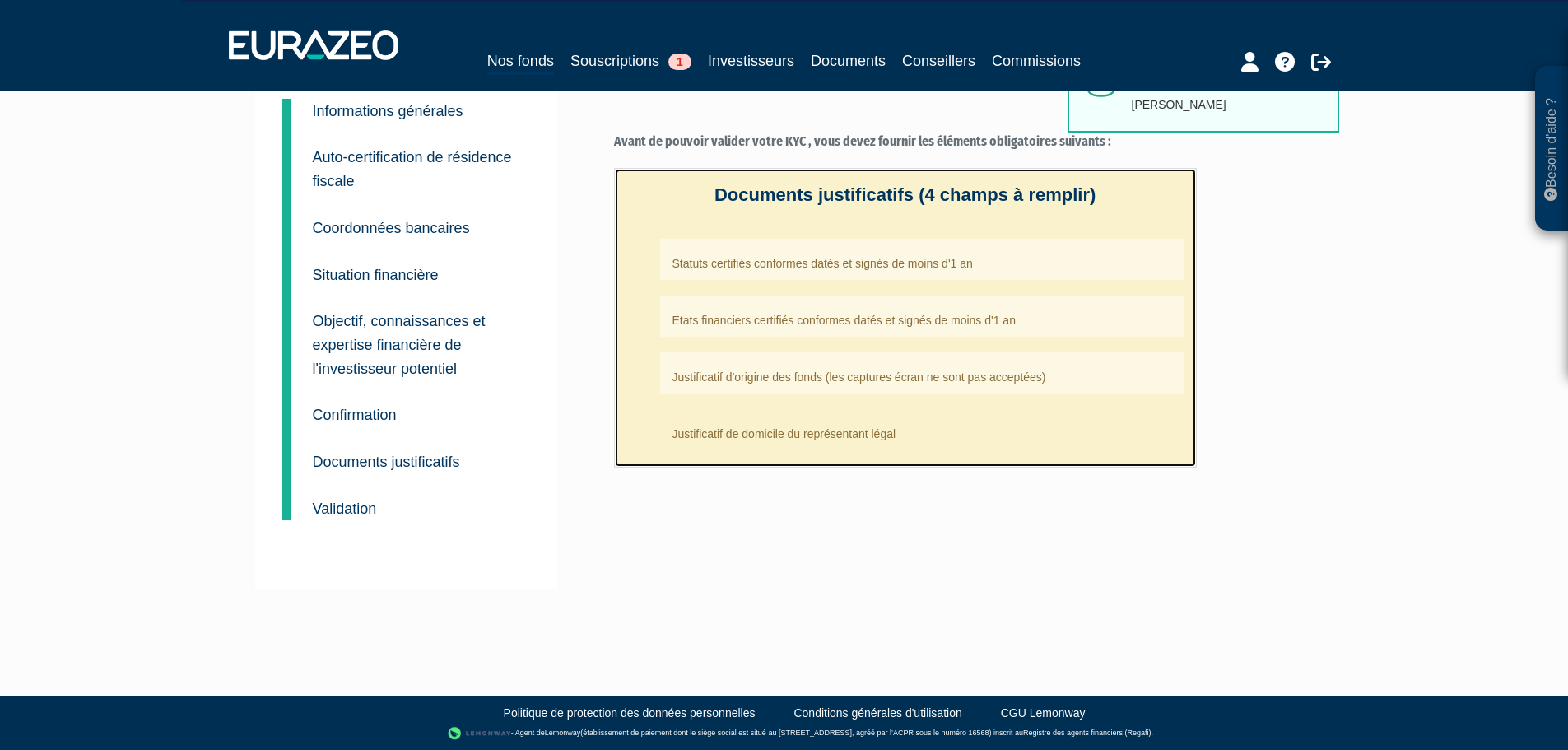
click at [775, 413] on li "Justificatif de domicile du représentant légal" at bounding box center [921, 429] width 524 height 41
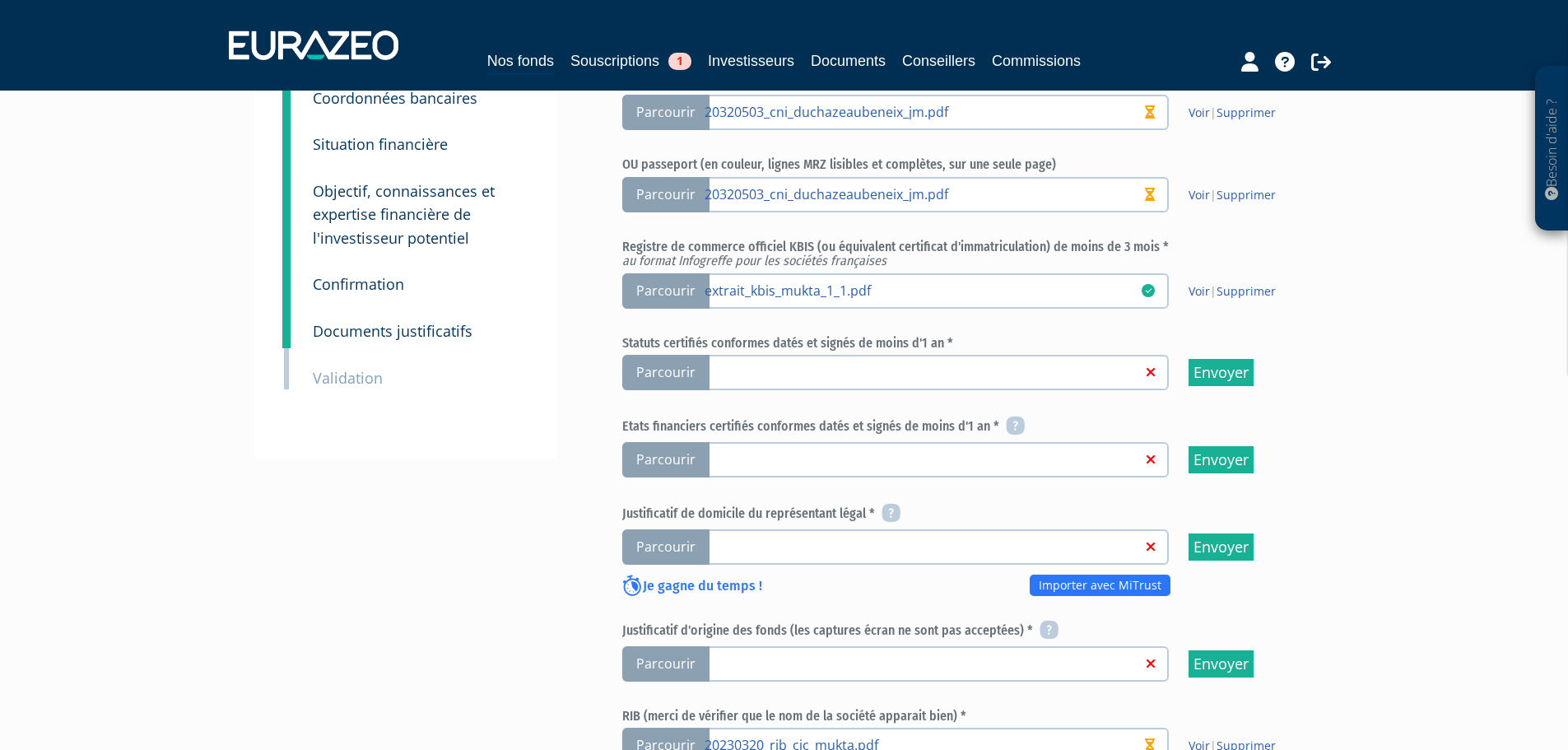
scroll to position [165, 0]
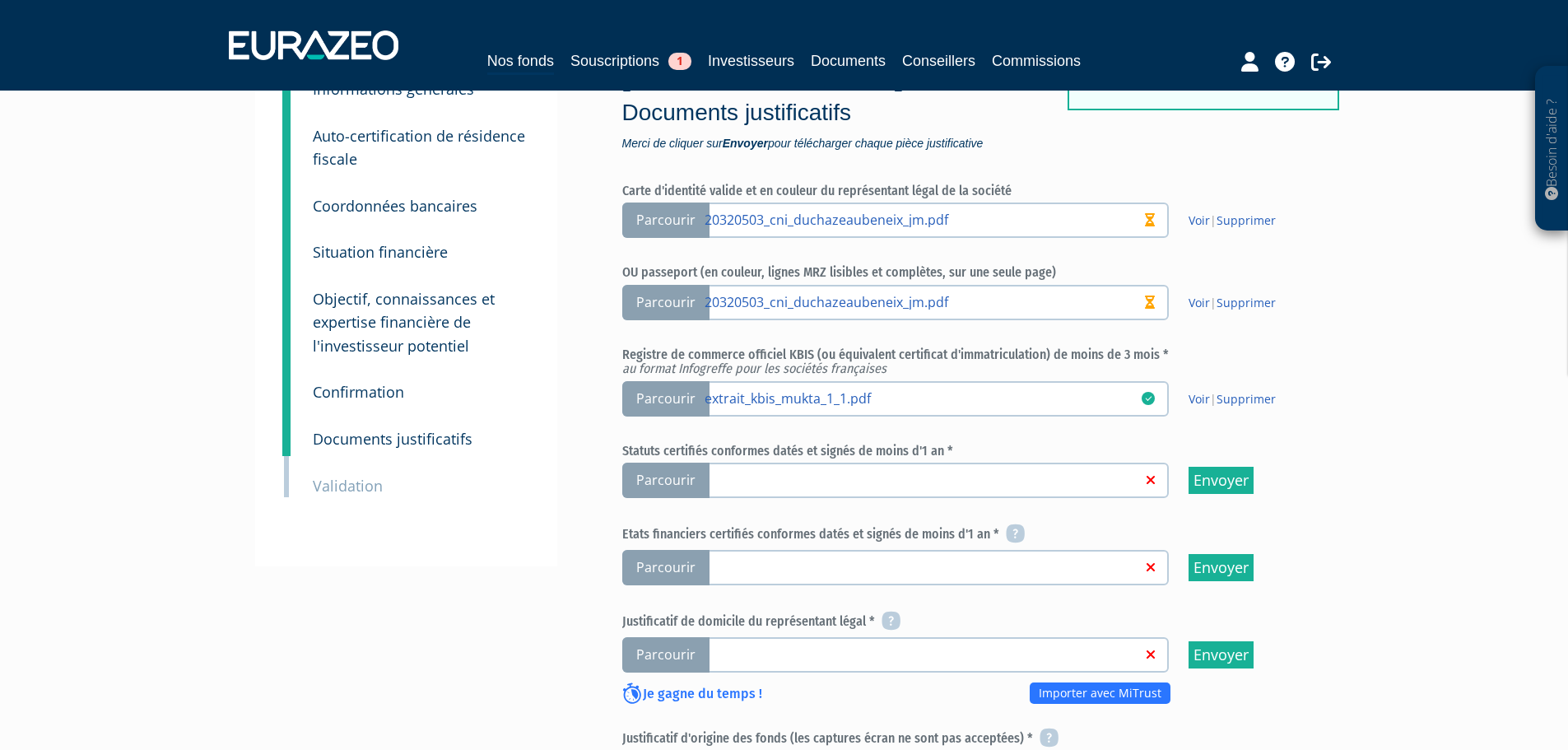
click at [705, 471] on link at bounding box center [923, 479] width 437 height 17
click at [0, 0] on input "Parcourir" at bounding box center [0, 0] width 0 height 0
click at [678, 463] on span "Parcourir" at bounding box center [665, 480] width 87 height 35
click at [0, 0] on input "Parcourir" at bounding box center [0, 0] width 0 height 0
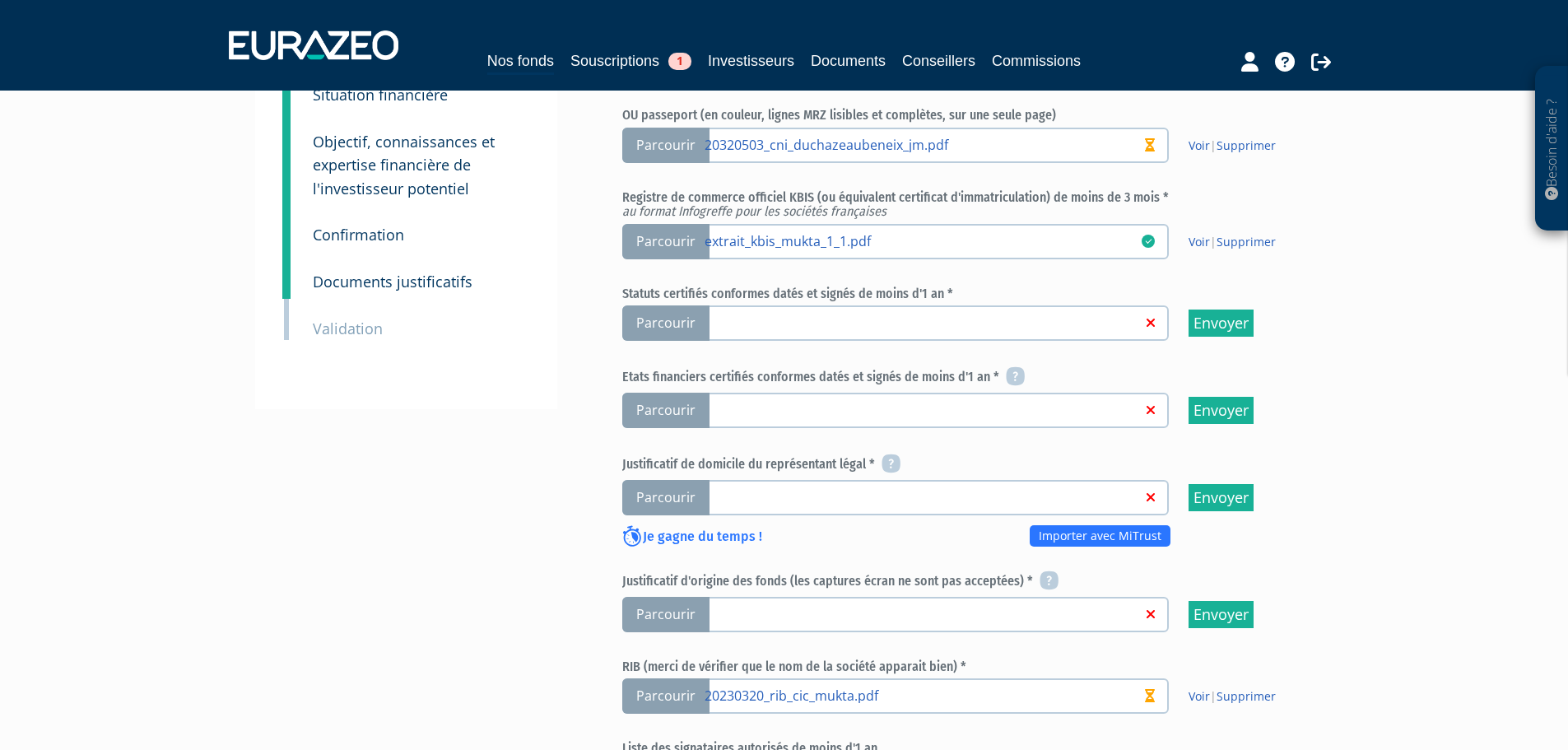
scroll to position [411, 0]
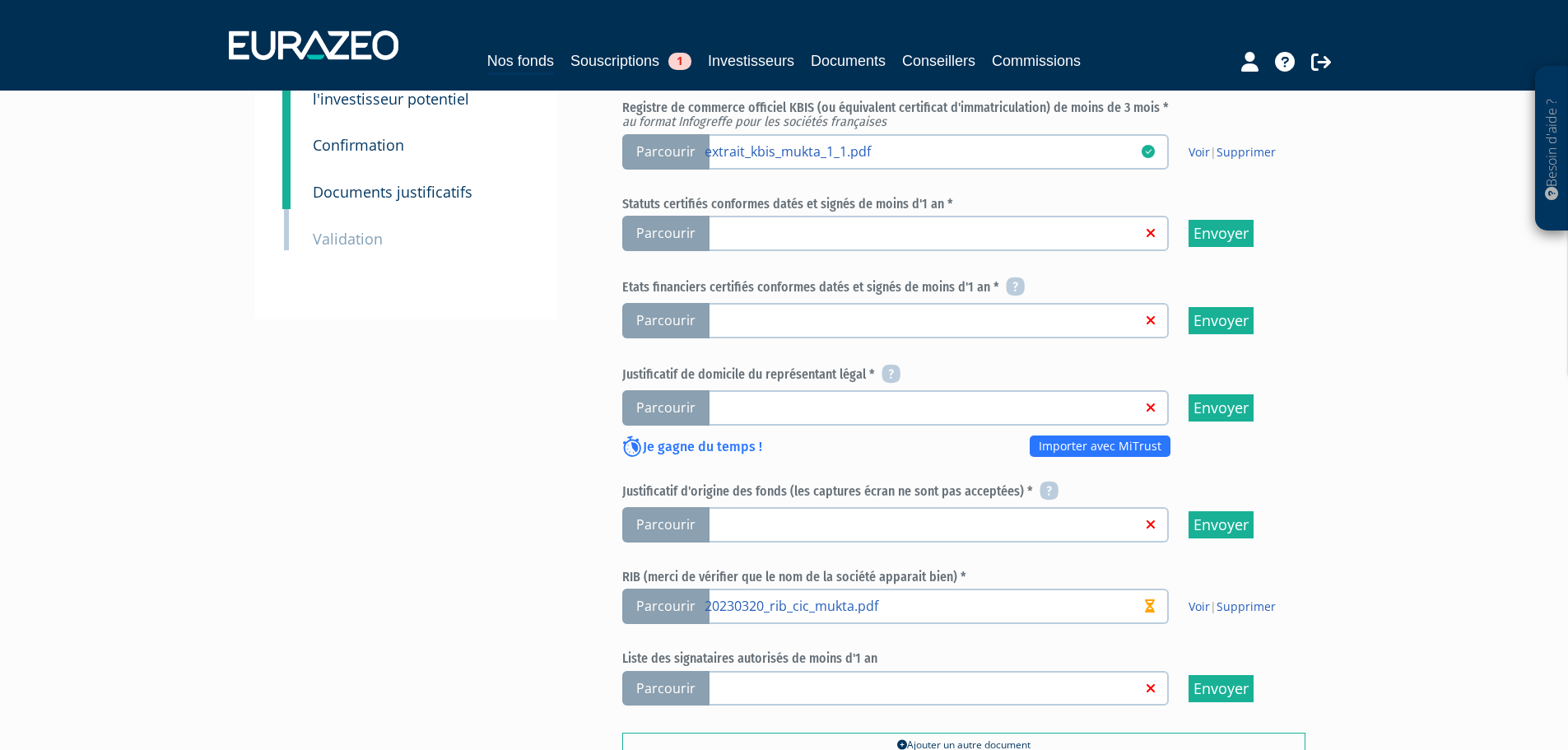
click at [1017, 398] on link at bounding box center [923, 407] width 437 height 17
click at [0, 0] on input "Parcourir" at bounding box center [0, 0] width 0 height 0
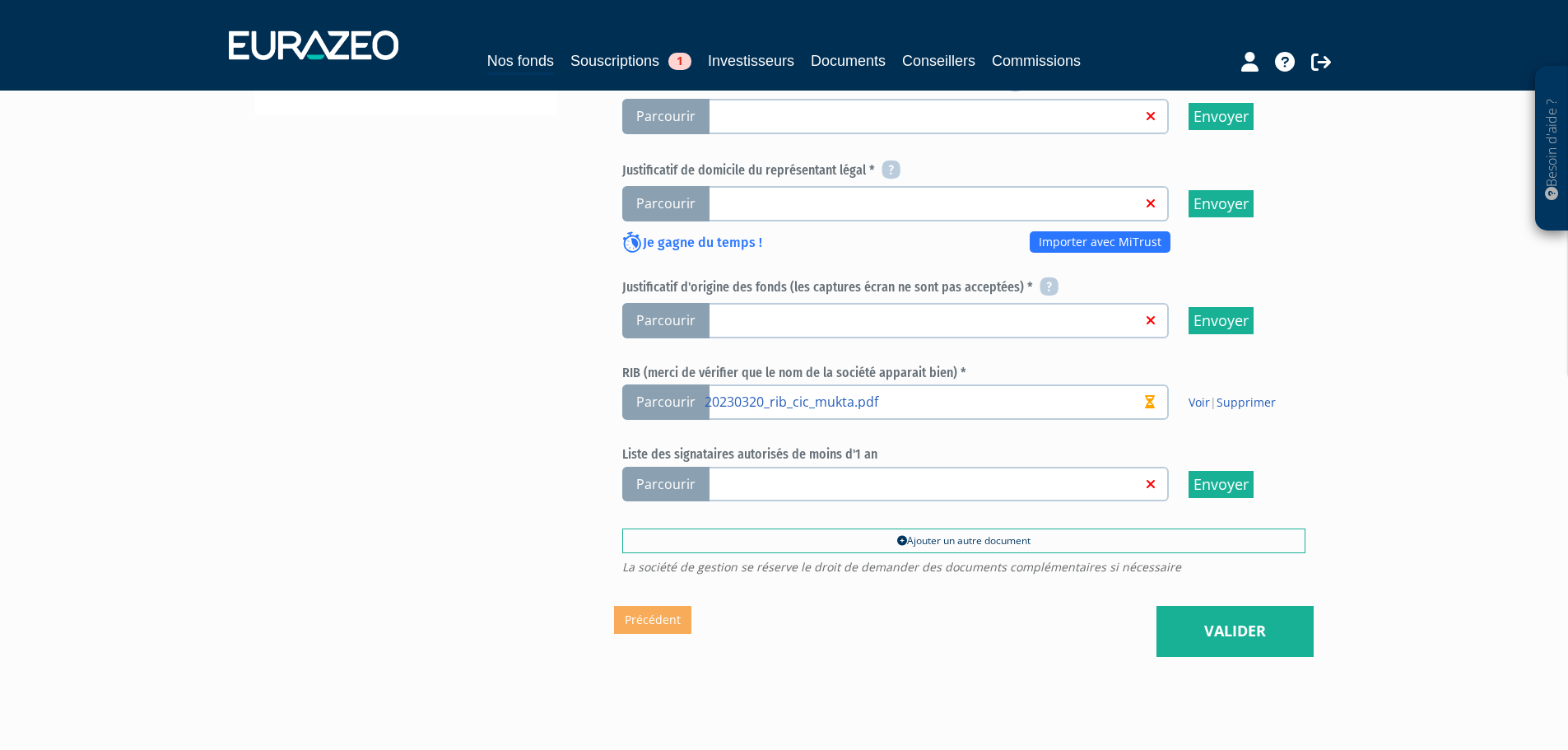
scroll to position [563, 0]
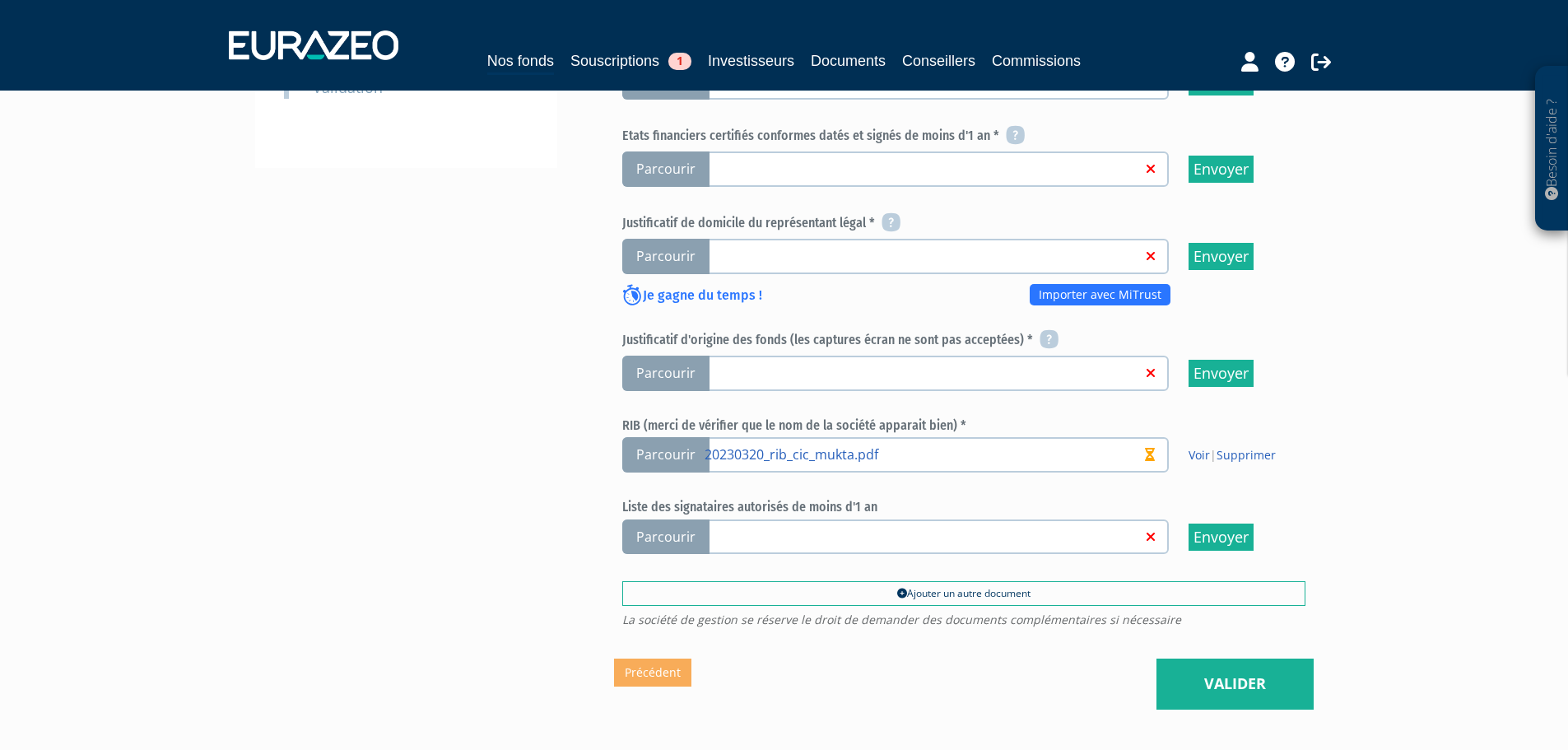
click at [1153, 530] on icon at bounding box center [1150, 537] width 8 height 13
click at [0, 0] on input "Parcourir" at bounding box center [0, 0] width 0 height 0
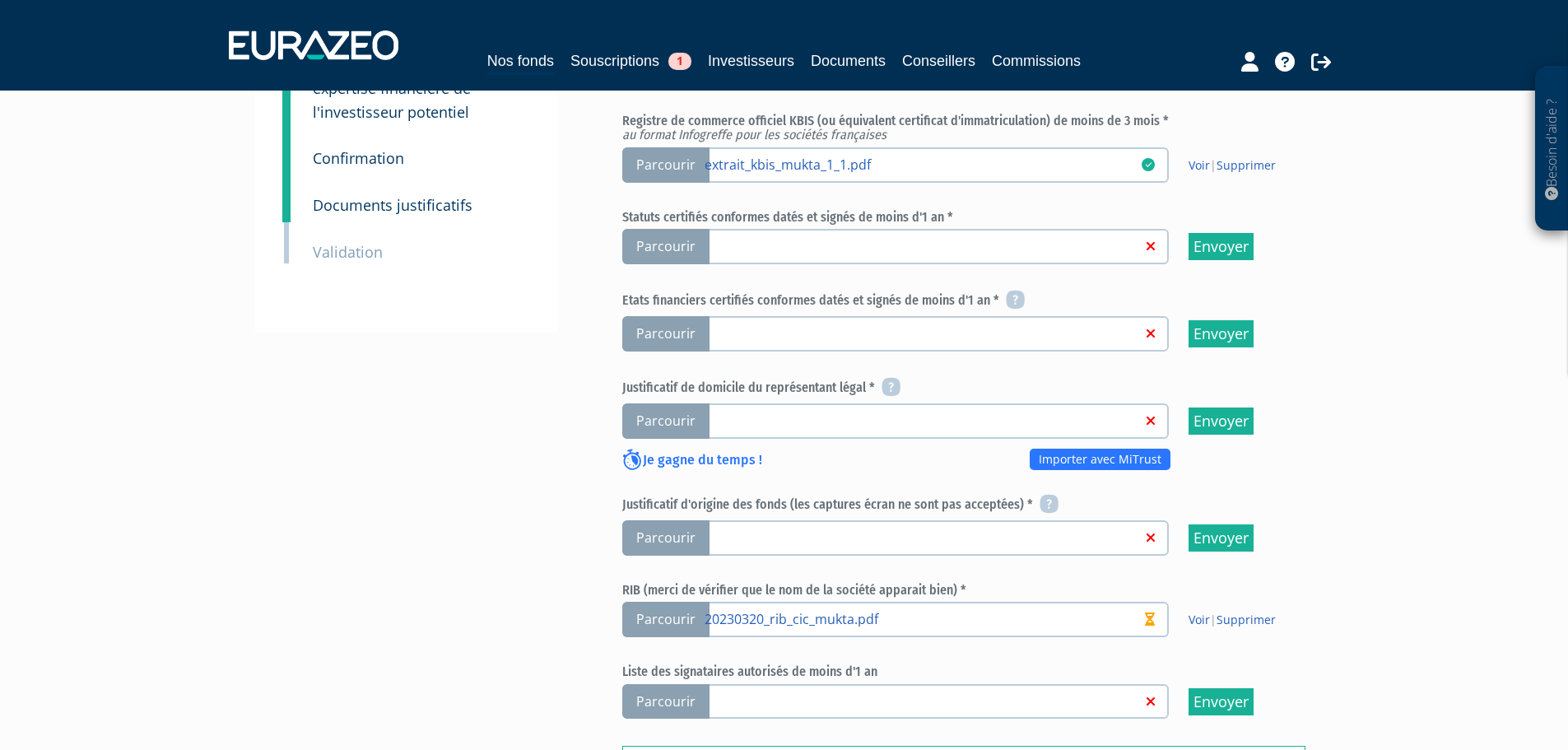
scroll to position [316, 0]
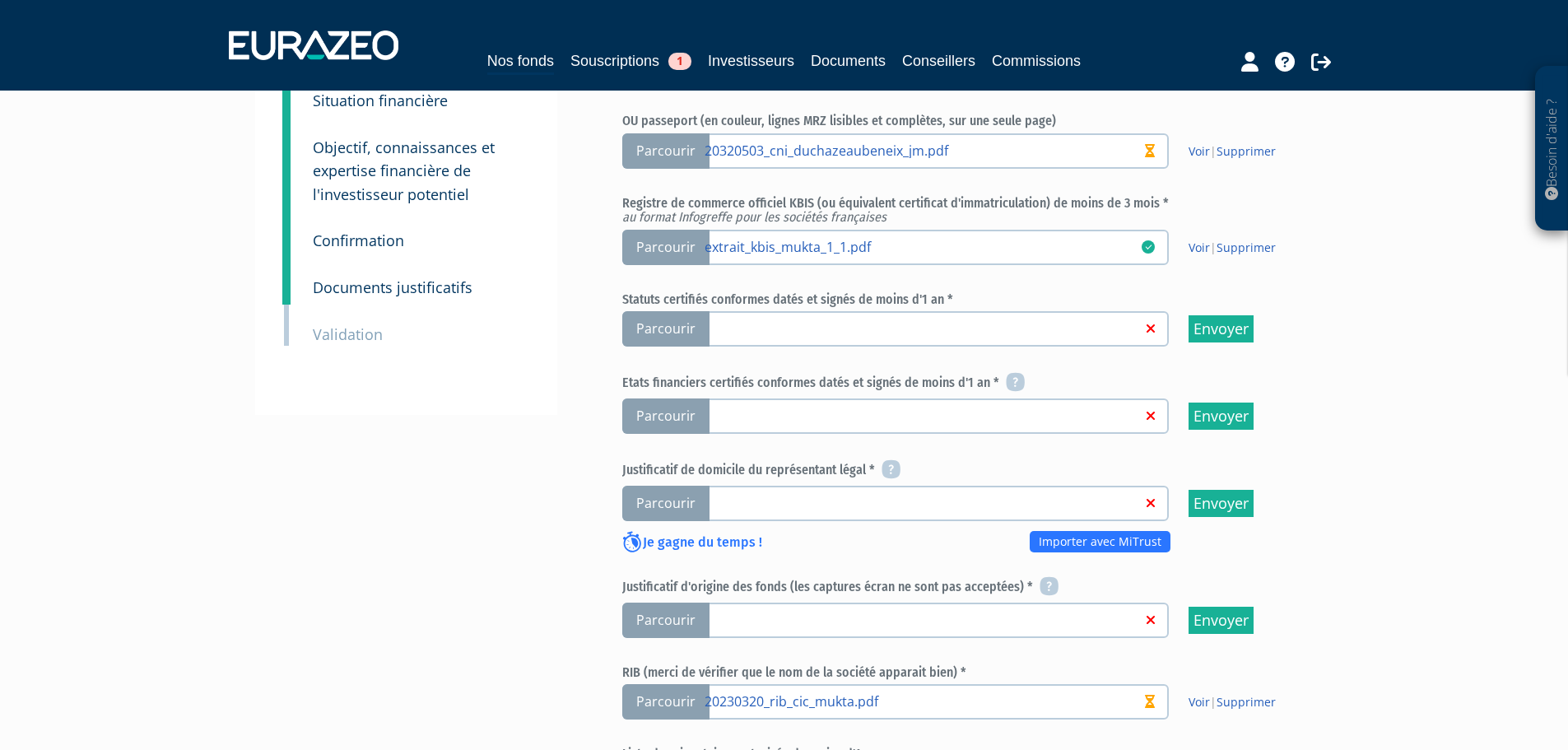
click at [1055, 494] on link at bounding box center [923, 502] width 437 height 17
click at [0, 0] on input "Parcourir" at bounding box center [0, 0] width 0 height 0
click at [907, 486] on label "Parcourir C:\fakepath\20250207 jdd DUCHAZEAUBENEIX [PERSON_NAME].pdf" at bounding box center [895, 503] width 547 height 35
click at [0, 0] on input "Parcourir C:\fakepath\20250207 jdd DUCHAZEAUBENEIX [PERSON_NAME].pdf" at bounding box center [0, 0] width 0 height 0
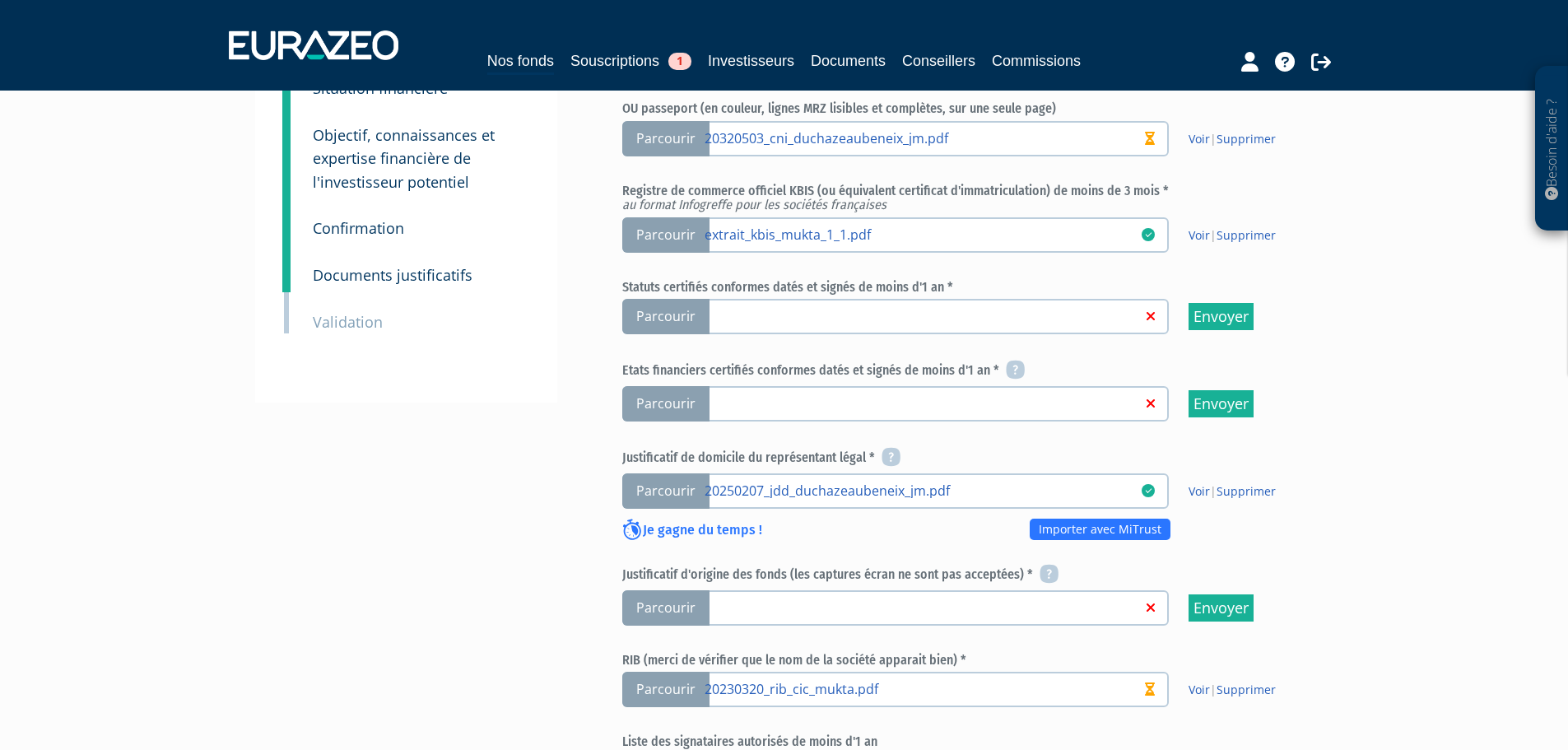
scroll to position [329, 0]
click at [1032, 393] on link at bounding box center [923, 401] width 437 height 17
click at [0, 0] on input "Parcourir" at bounding box center [0, 0] width 0 height 0
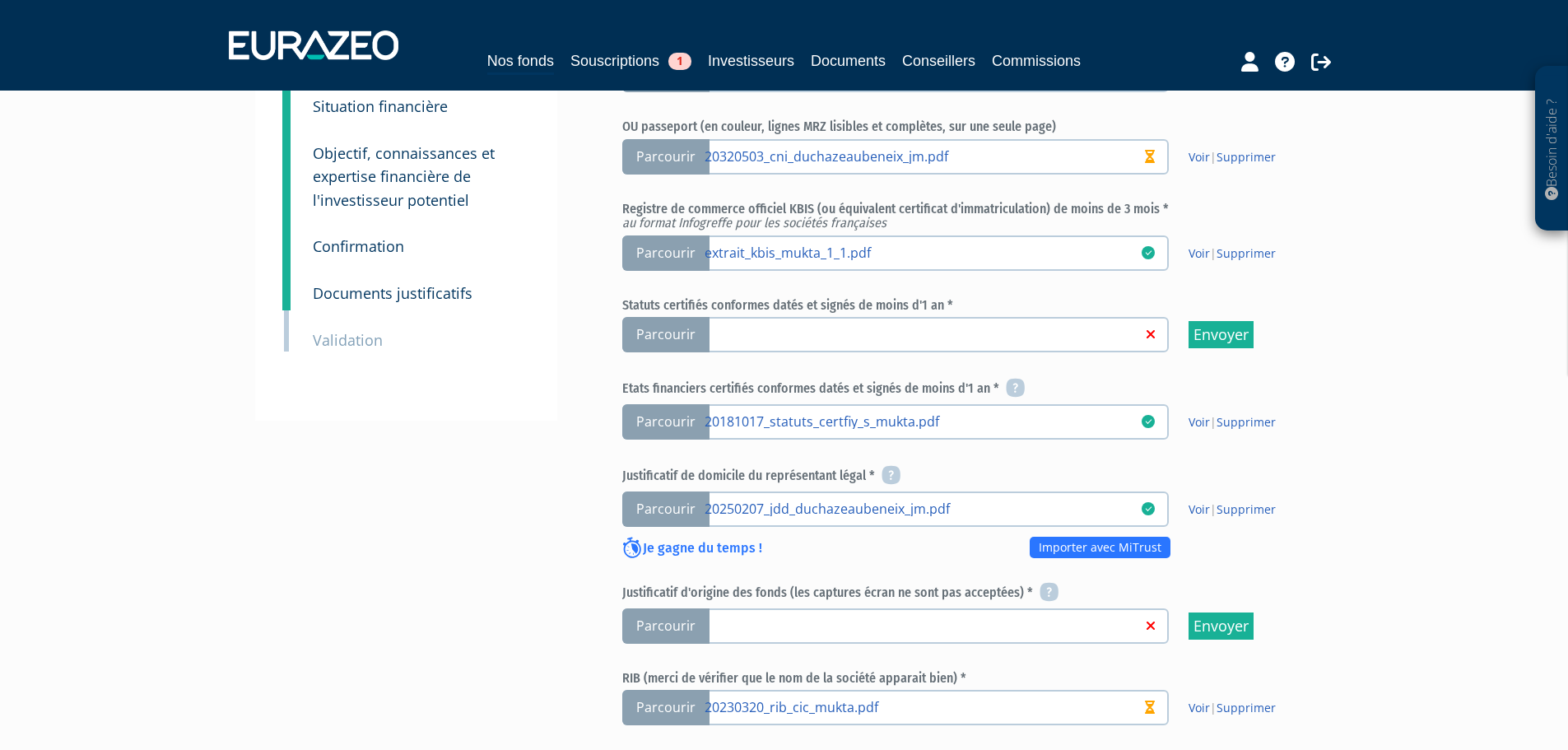
scroll to position [329, 0]
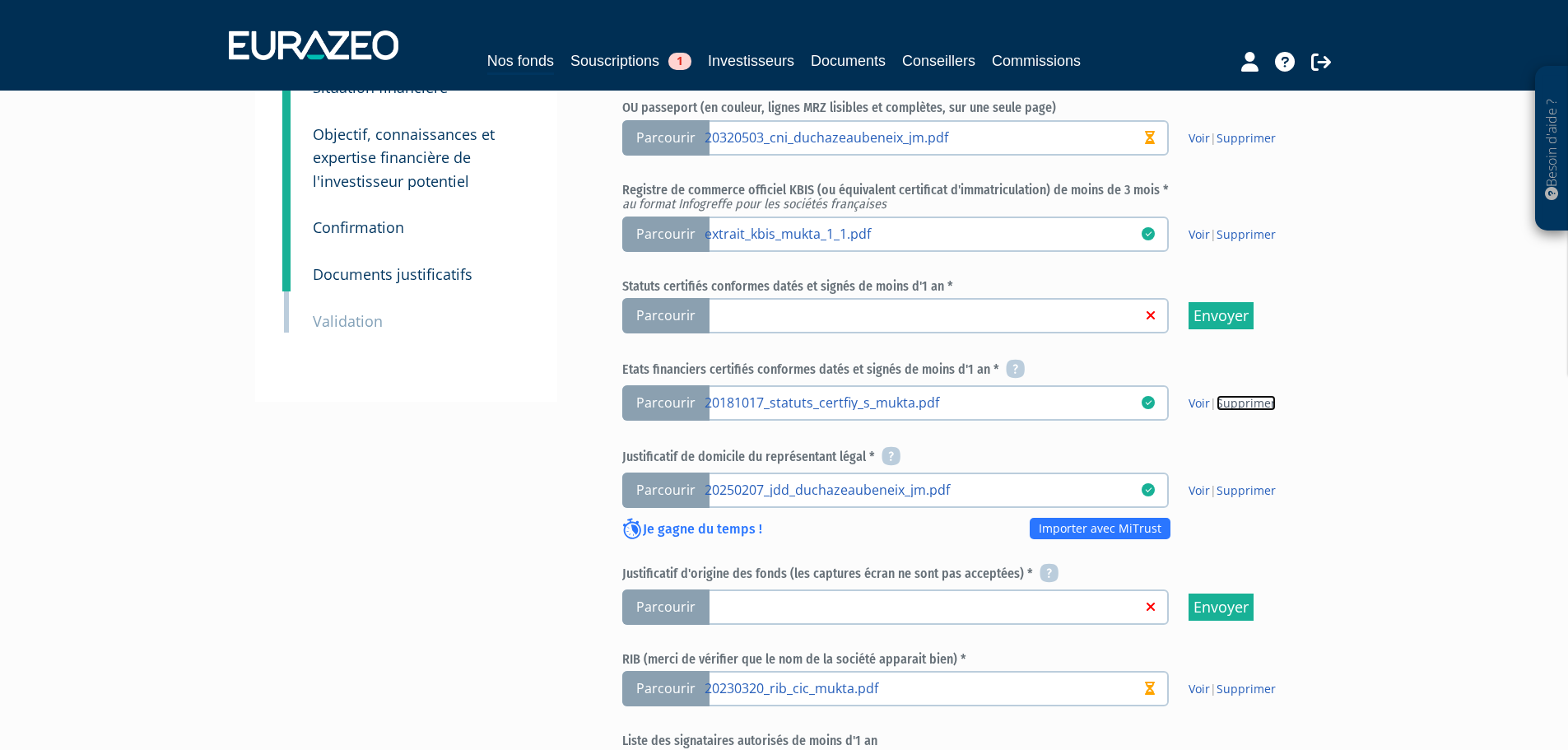
click at [1230, 395] on link "Supprimer" at bounding box center [1246, 402] width 59 height 16
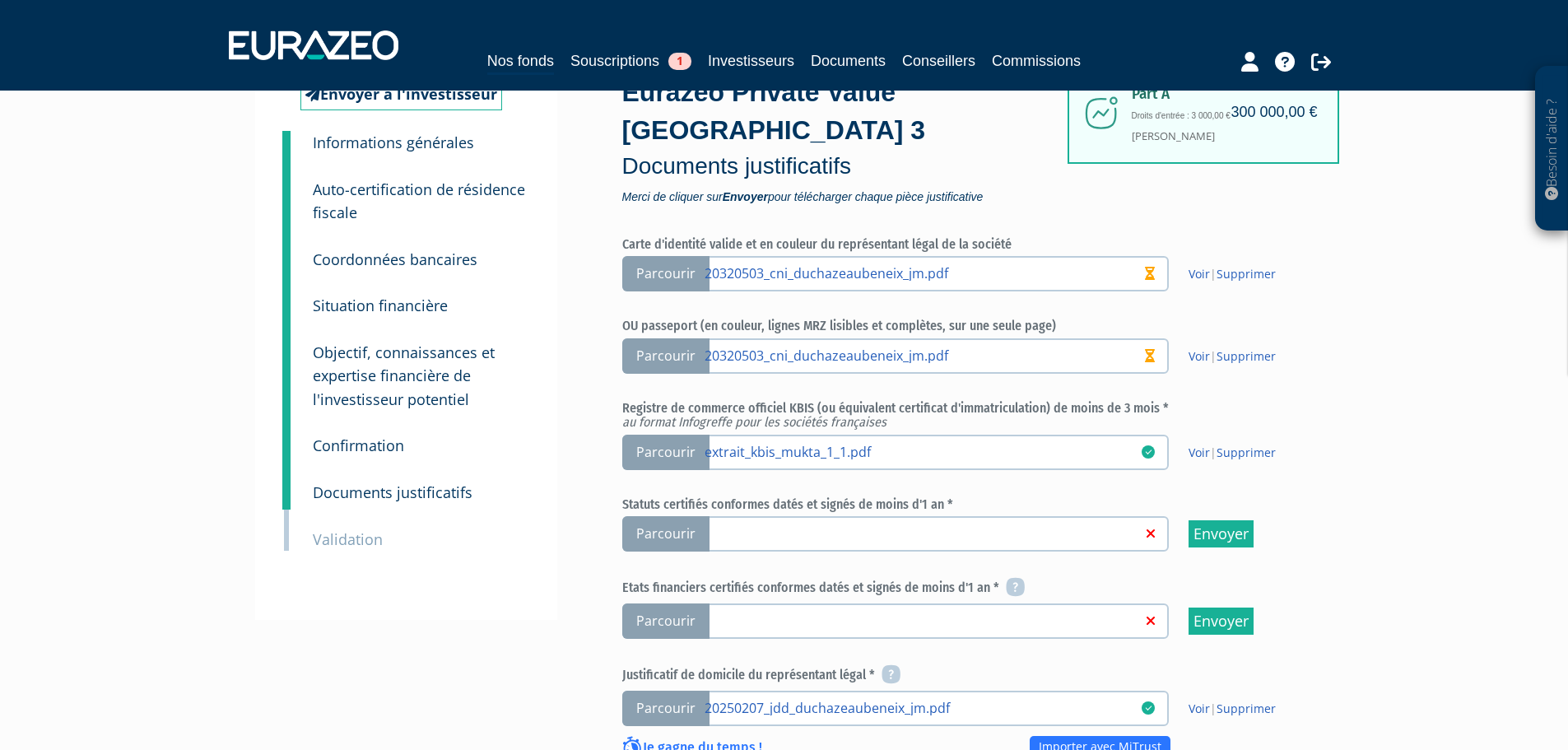
scroll to position [247, 0]
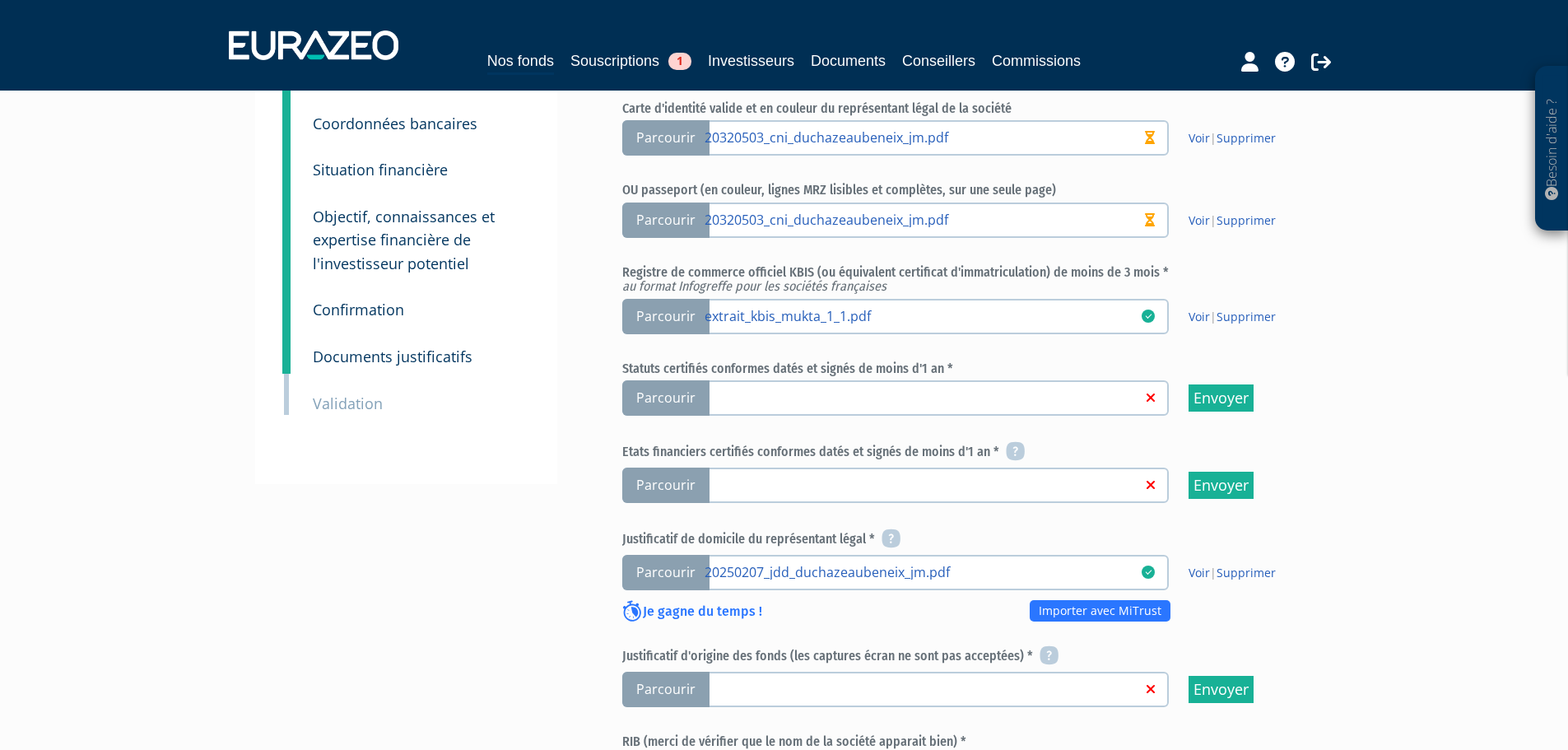
click at [750, 388] on link at bounding box center [923, 397] width 437 height 17
click at [0, 0] on input "Parcourir" at bounding box center [0, 0] width 0 height 0
click at [907, 443] on h6 "Etats financiers certifiés conformes datés et signés de moins d'1 an *" at bounding box center [963, 452] width 683 height 19
click at [893, 467] on label "Parcourir" at bounding box center [895, 485] width 547 height 35
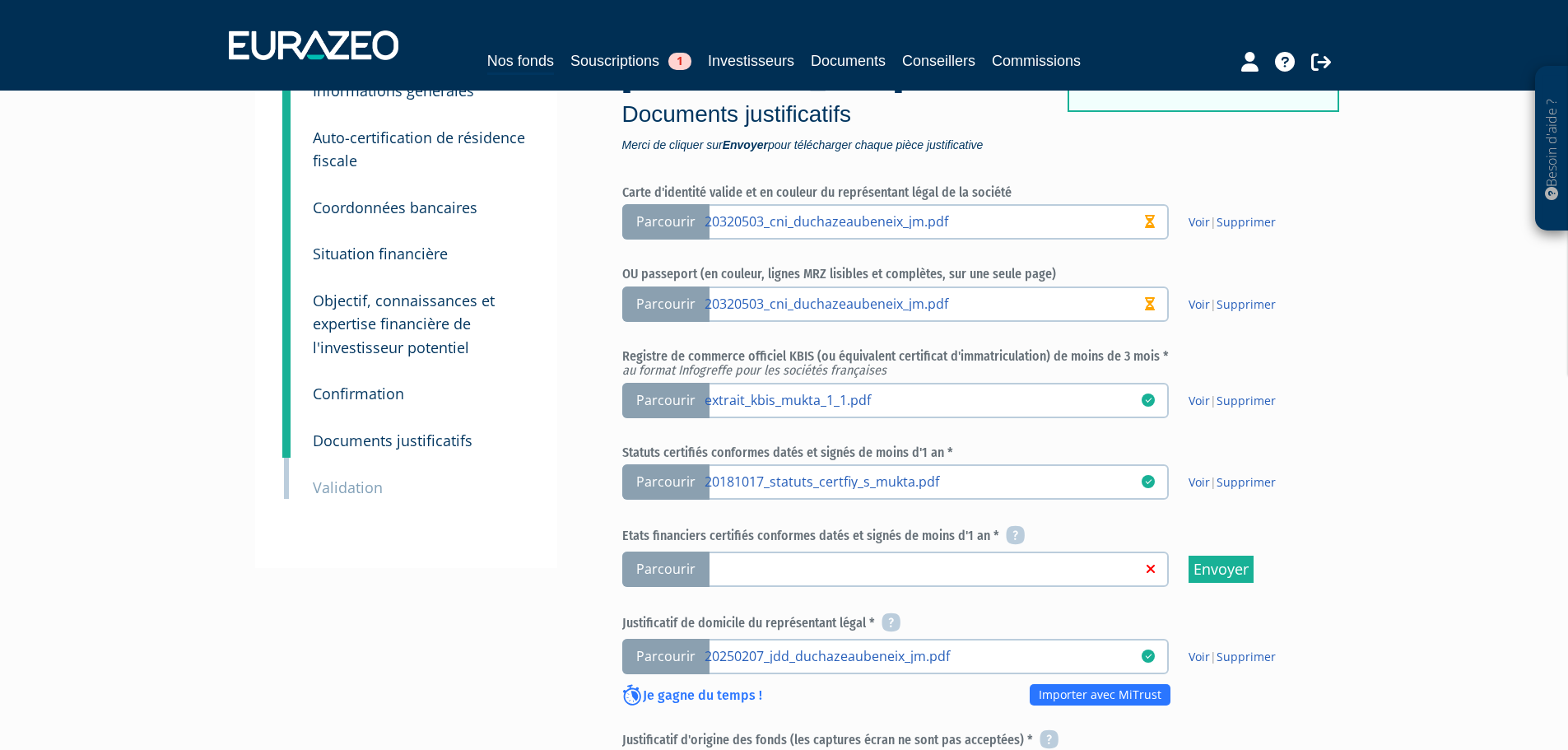
scroll to position [247, 0]
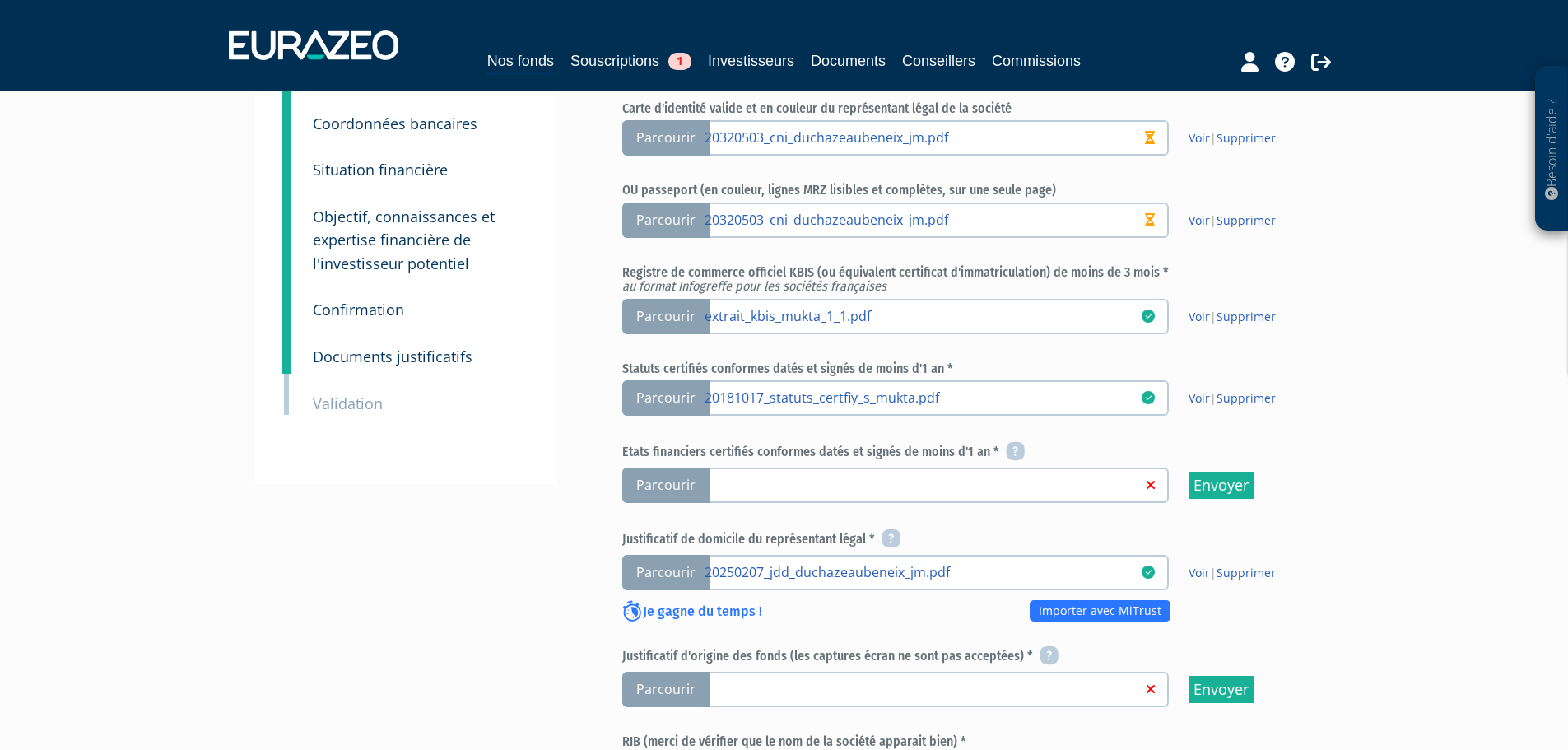
click at [742, 476] on link at bounding box center [923, 484] width 437 height 17
click at [0, 0] on input "Parcourir" at bounding box center [0, 0] width 0 height 0
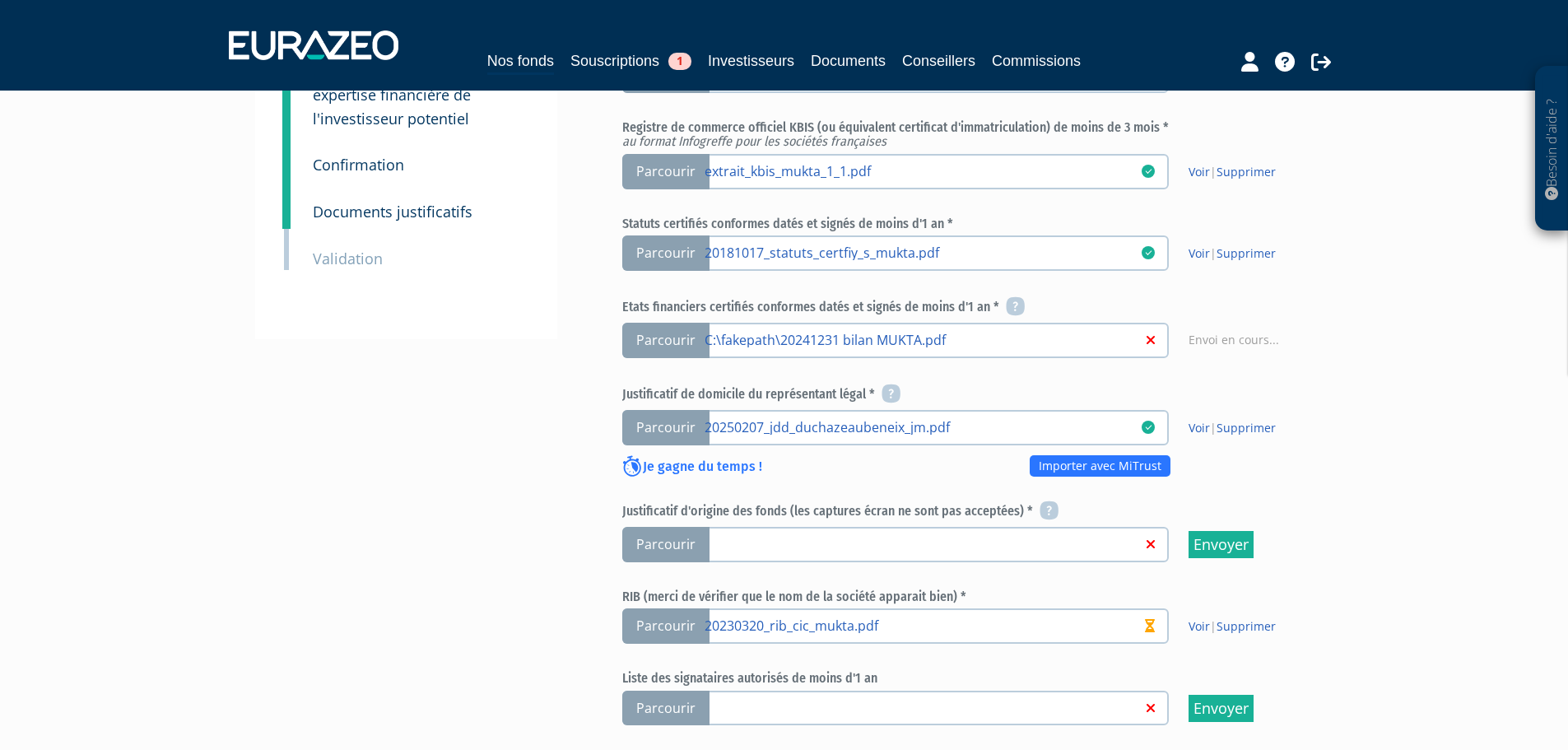
scroll to position [494, 0]
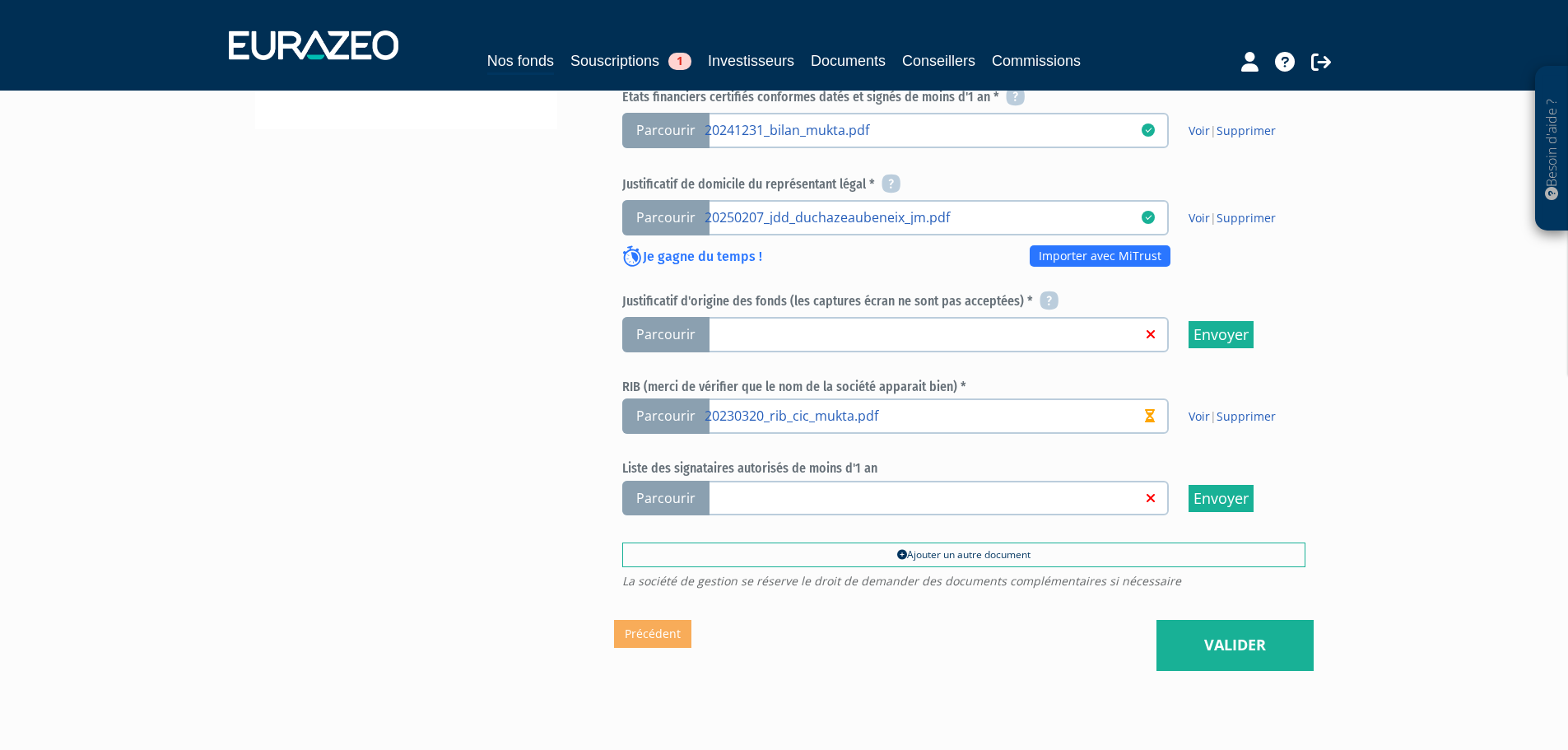
scroll to position [563, 0]
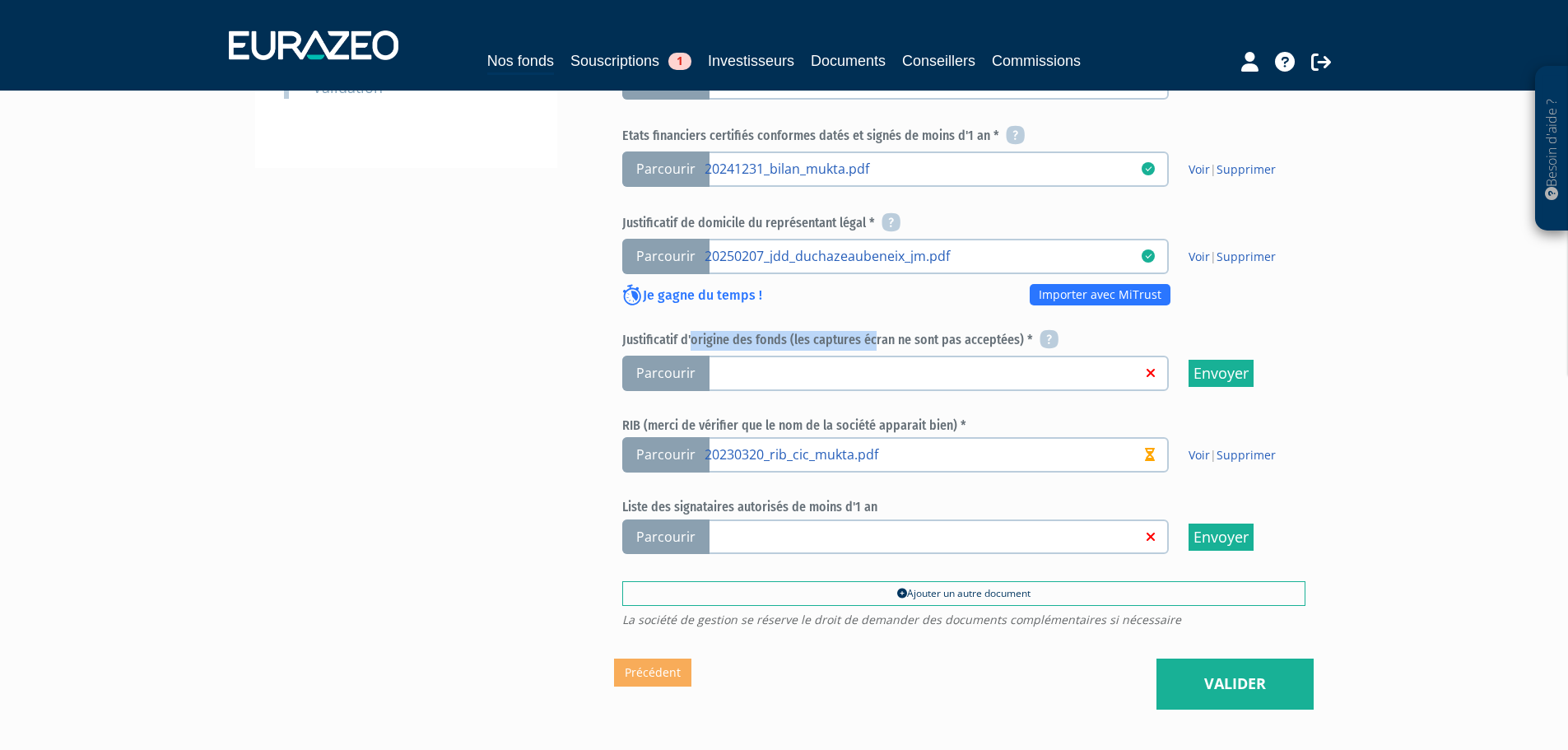
drag, startPoint x: 691, startPoint y: 300, endPoint x: 874, endPoint y: 292, distance: 183.2
click at [874, 292] on div "Carte d'identité valide et en couleur du représentant légal de la société Parco…" at bounding box center [963, 170] width 683 height 769
click at [825, 363] on link at bounding box center [923, 372] width 437 height 17
click at [0, 0] on input "Parcourir" at bounding box center [0, 0] width 0 height 0
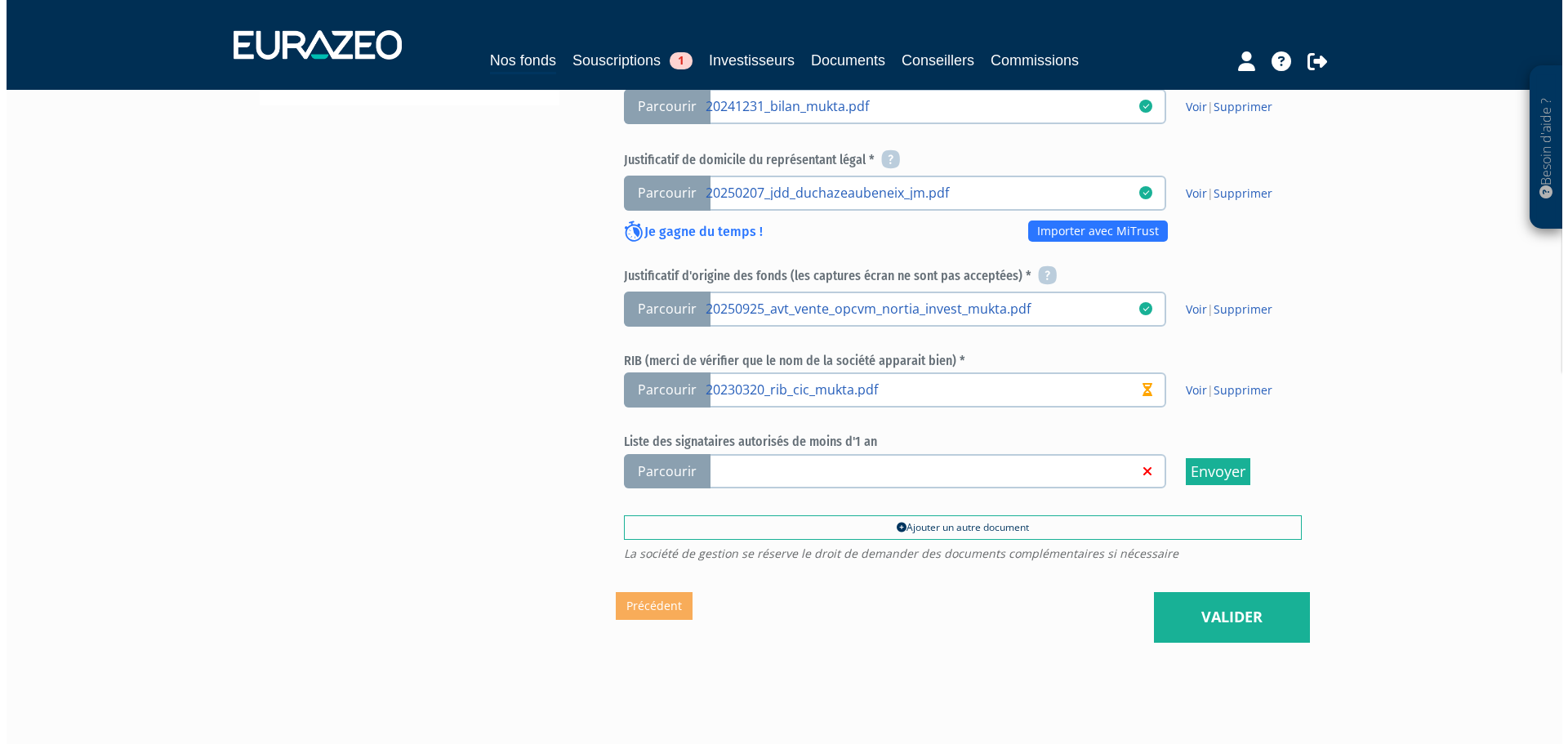
scroll to position [640, 0]
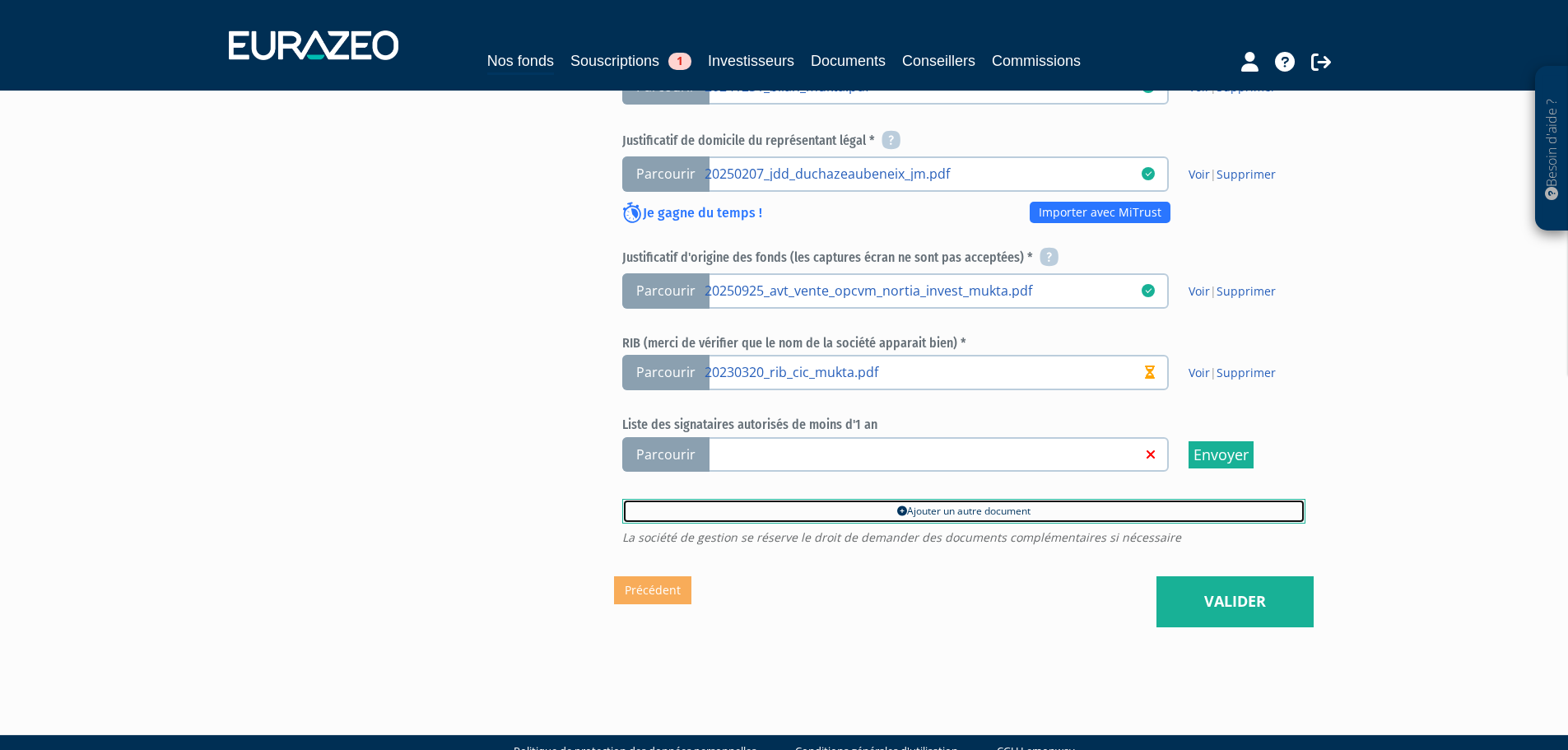
click at [900, 506] on icon at bounding box center [902, 511] width 10 height 10
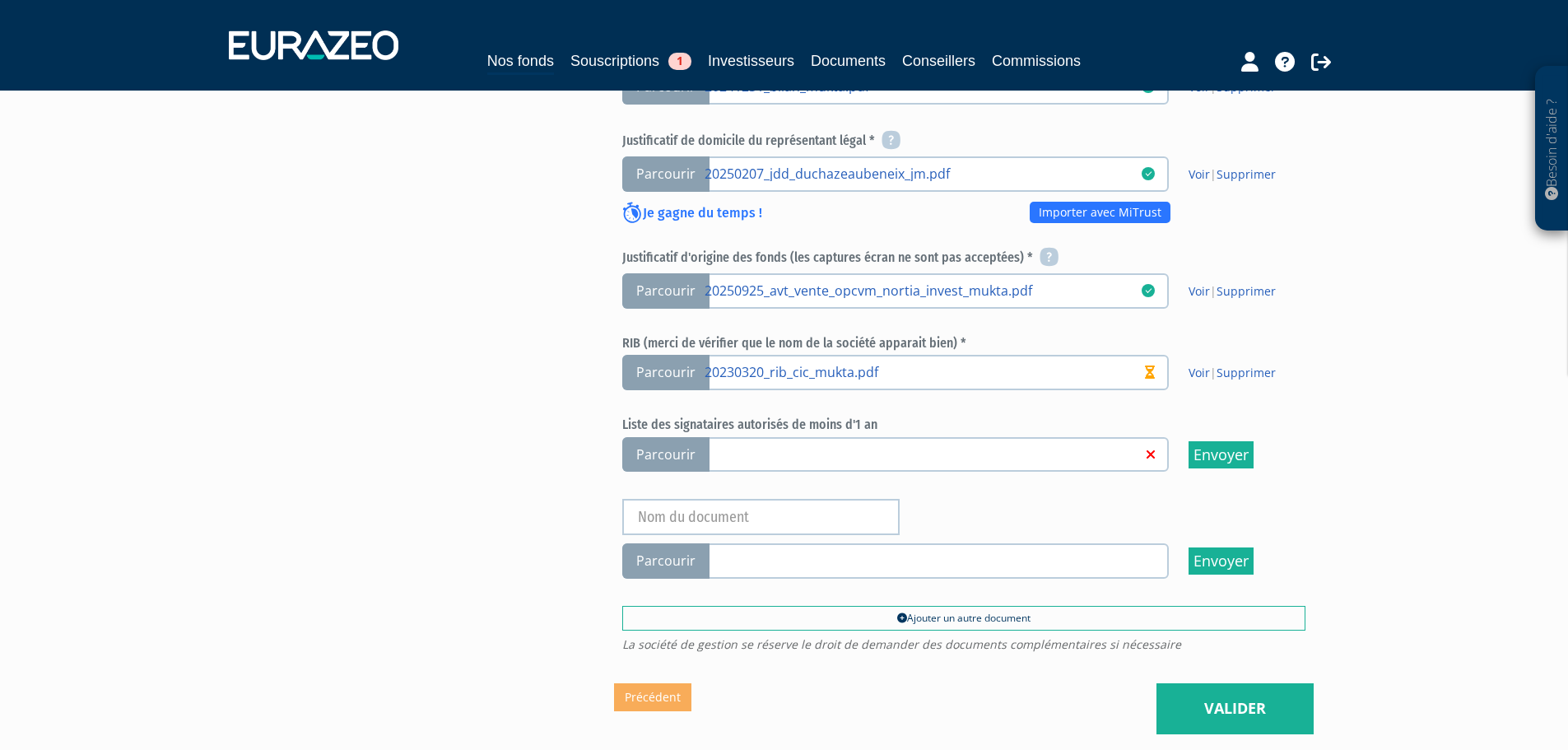
click at [760, 543] on label "Parcourir" at bounding box center [895, 560] width 547 height 35
click at [0, 0] on input "Parcourir" at bounding box center [0, 0] width 0 height 0
drag, startPoint x: 695, startPoint y: 438, endPoint x: 698, endPoint y: 465, distance: 27.2
click at [695, 438] on div "Carte d'identité valide et en couleur du représentant légal de la société Parco…" at bounding box center [963, 141] width 683 height 876
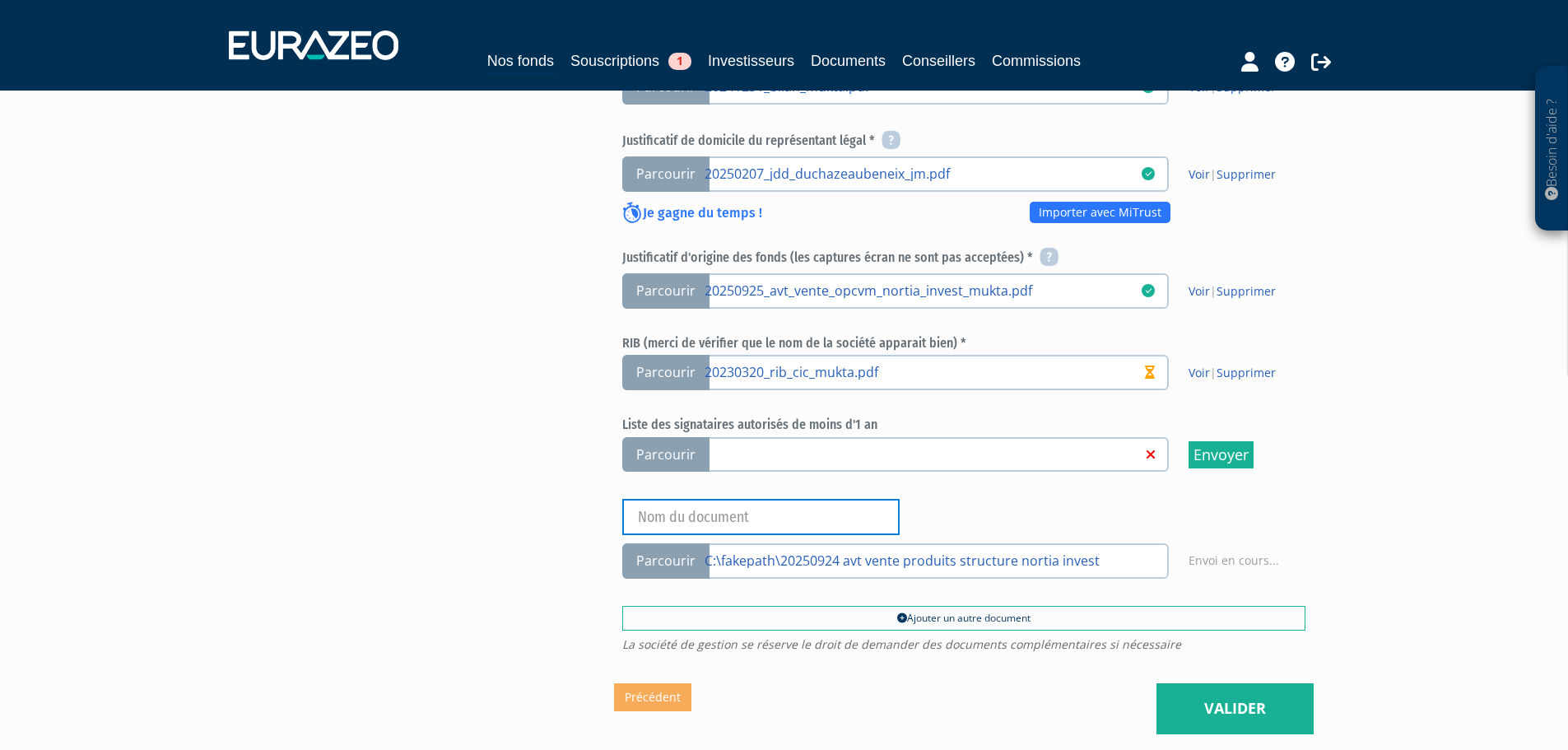
click at [698, 499] on input "text" at bounding box center [760, 516] width 277 height 36
type input "JOF"
click at [1186, 683] on link "Valider" at bounding box center [1234, 708] width 157 height 51
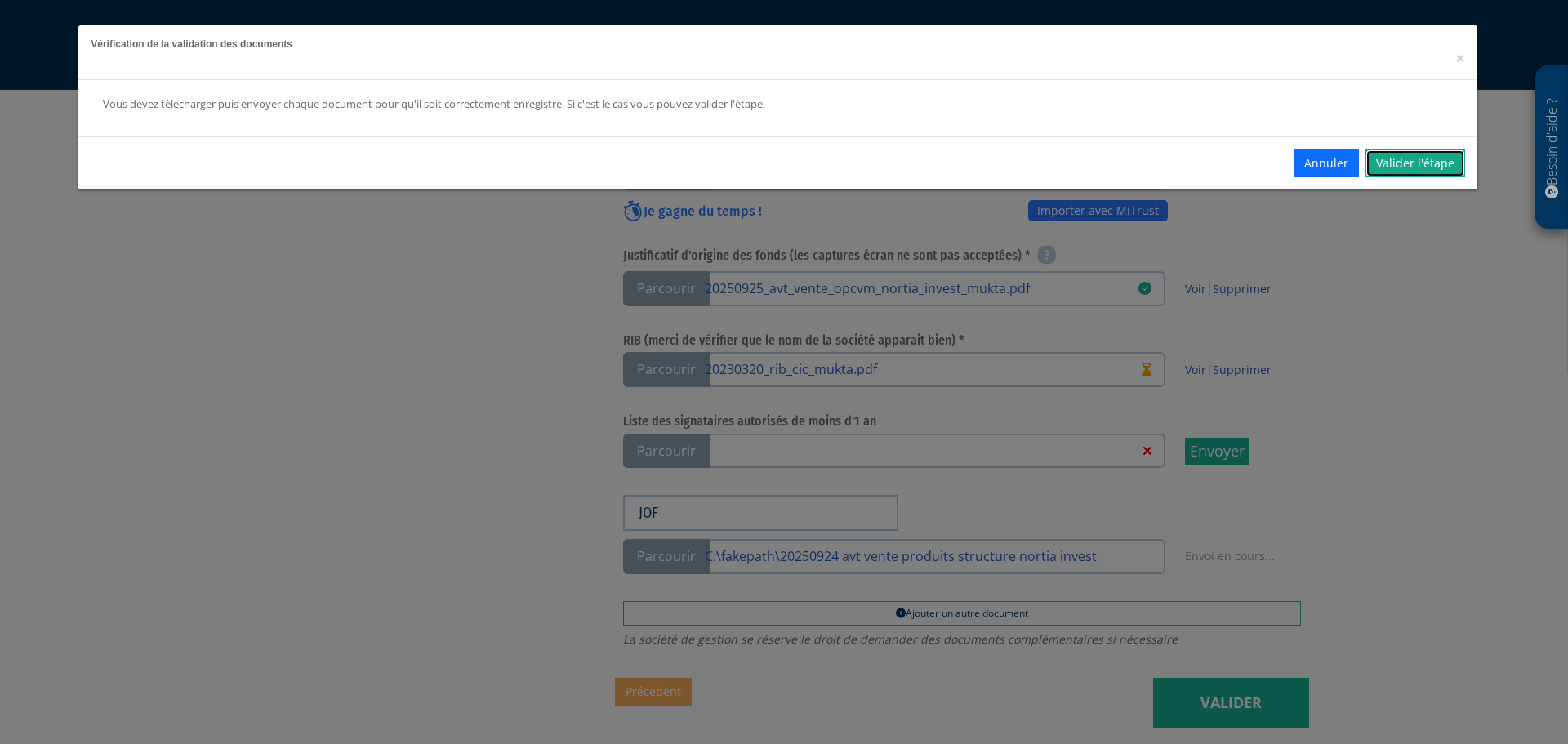
click at [1395, 155] on link "Valider l'étape" at bounding box center [1415, 163] width 100 height 27
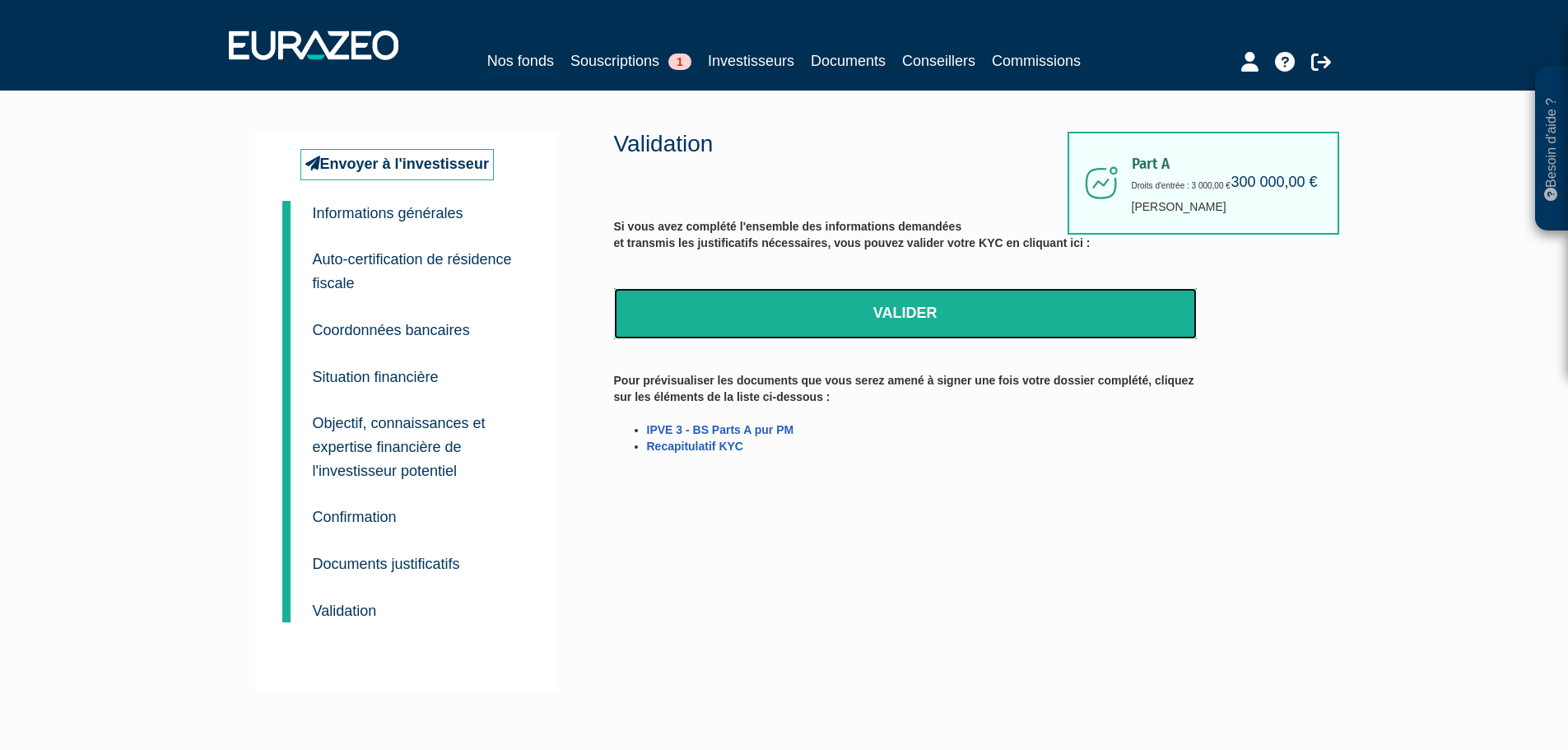
click at [884, 316] on link "Valider" at bounding box center [905, 313] width 582 height 51
